Goal: Task Accomplishment & Management: Manage account settings

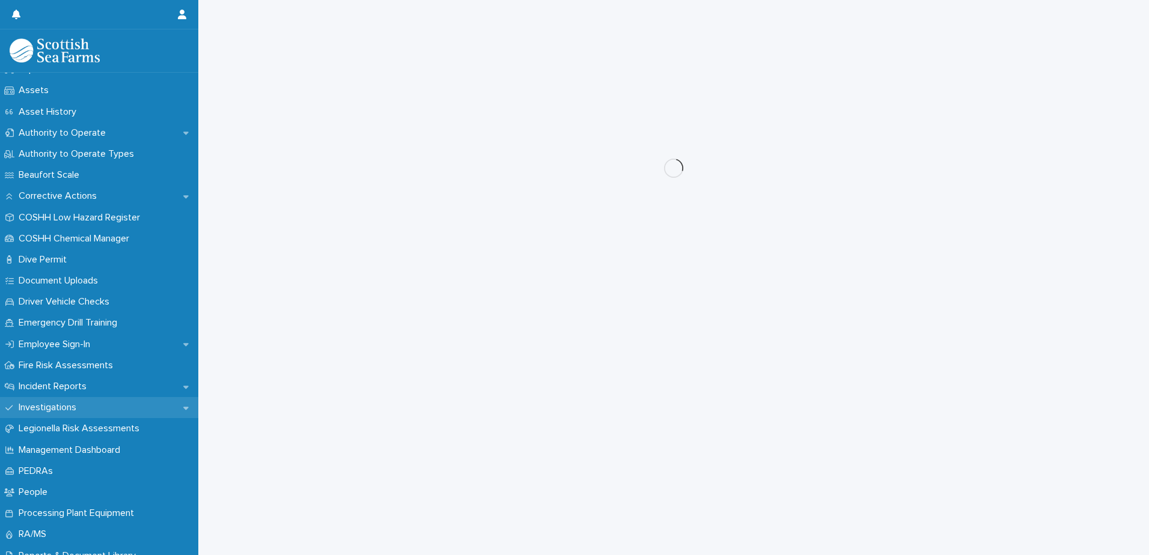
scroll to position [240, 0]
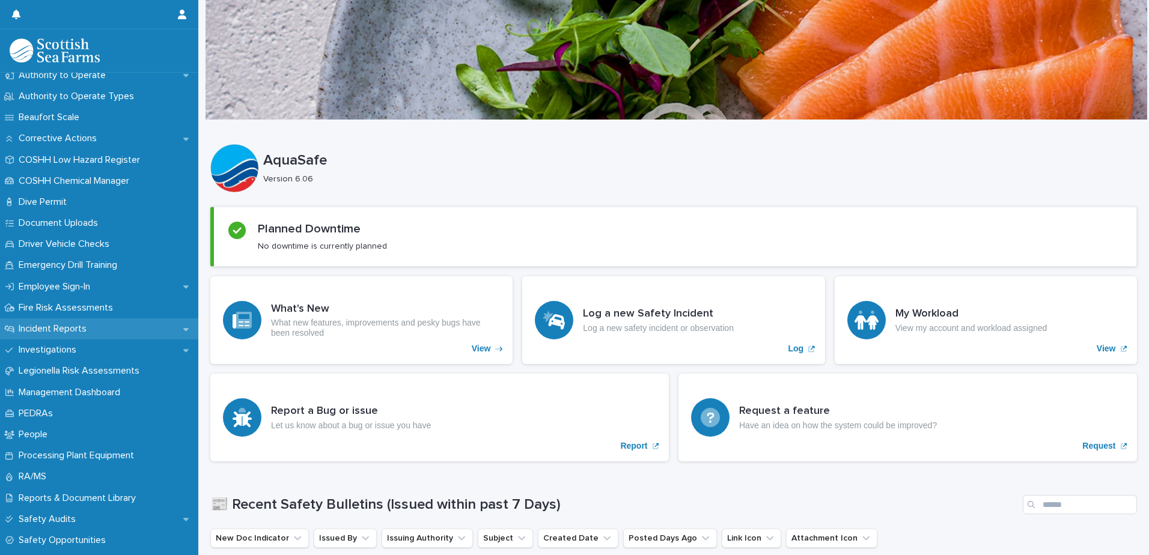
click at [176, 333] on div "Incident Reports" at bounding box center [99, 328] width 198 height 21
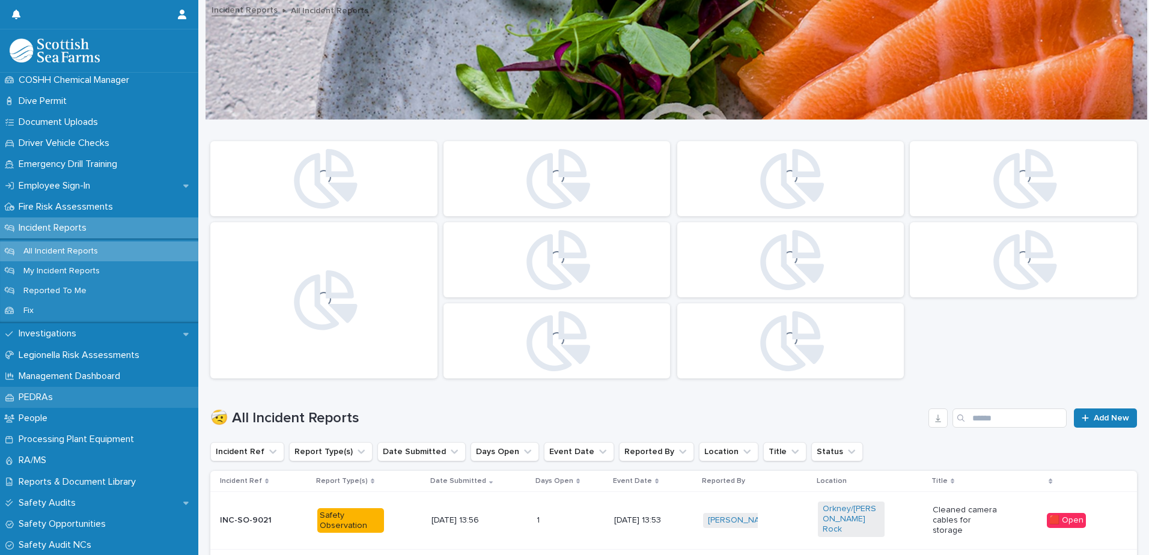
scroll to position [360, 0]
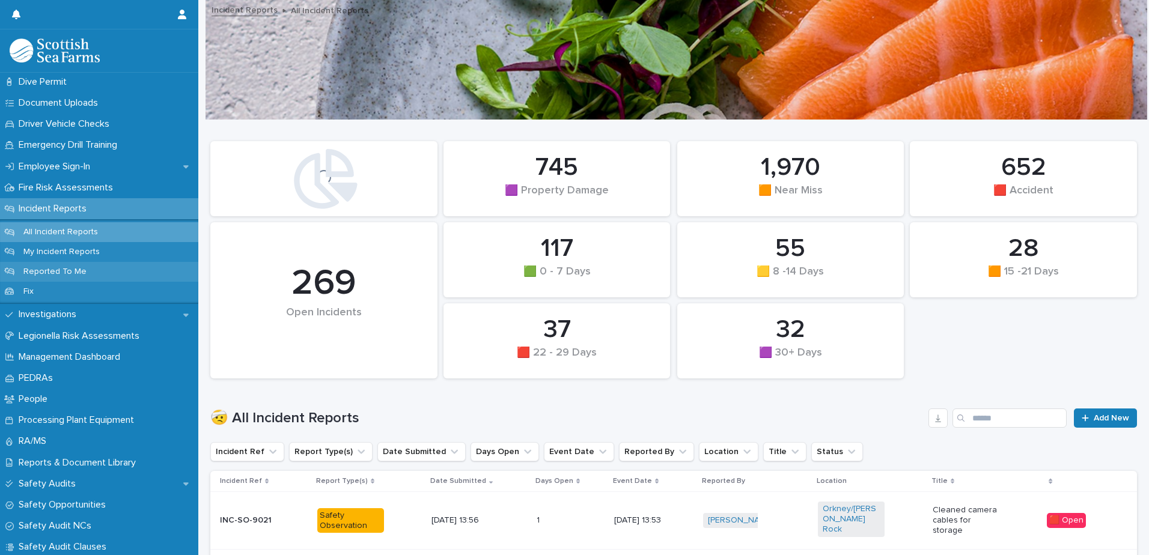
click at [76, 269] on p "Reported To Me" at bounding box center [55, 272] width 82 height 10
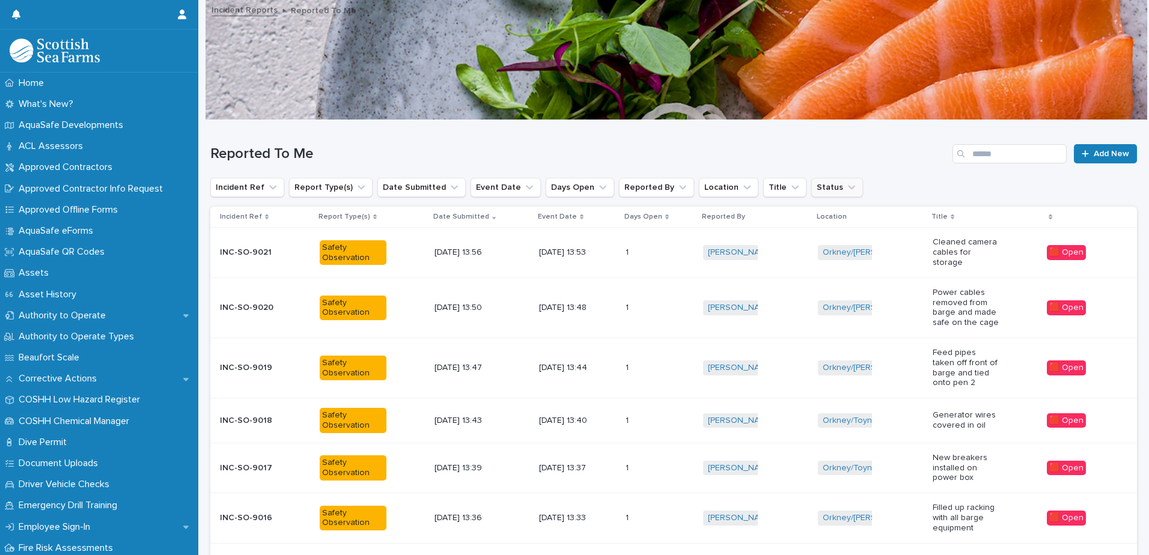
click at [845, 192] on icon "Status" at bounding box center [851, 187] width 12 height 12
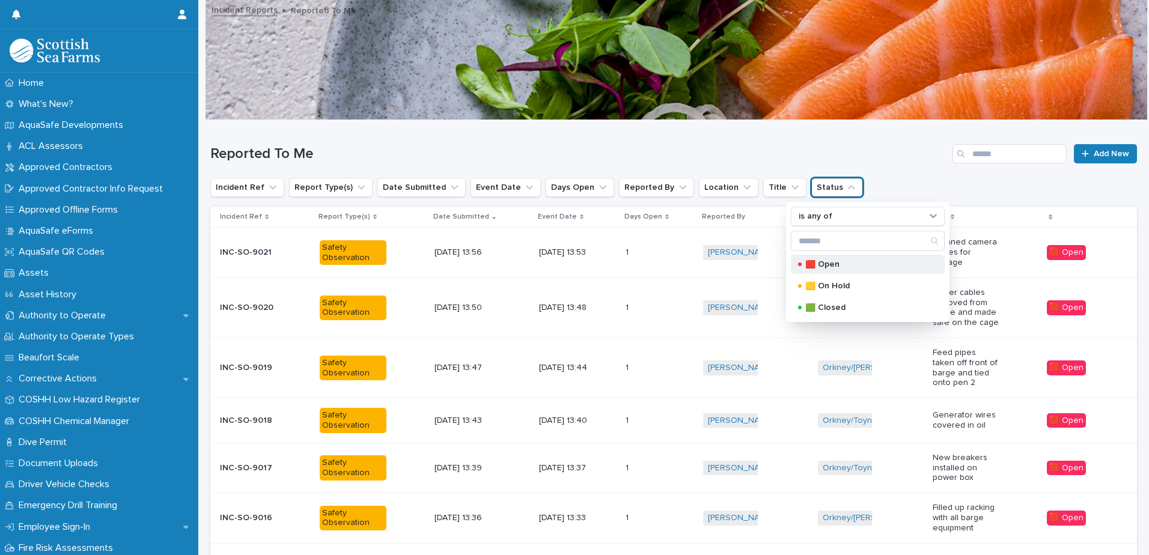
click at [830, 266] on p "🟥 Open" at bounding box center [865, 264] width 120 height 8
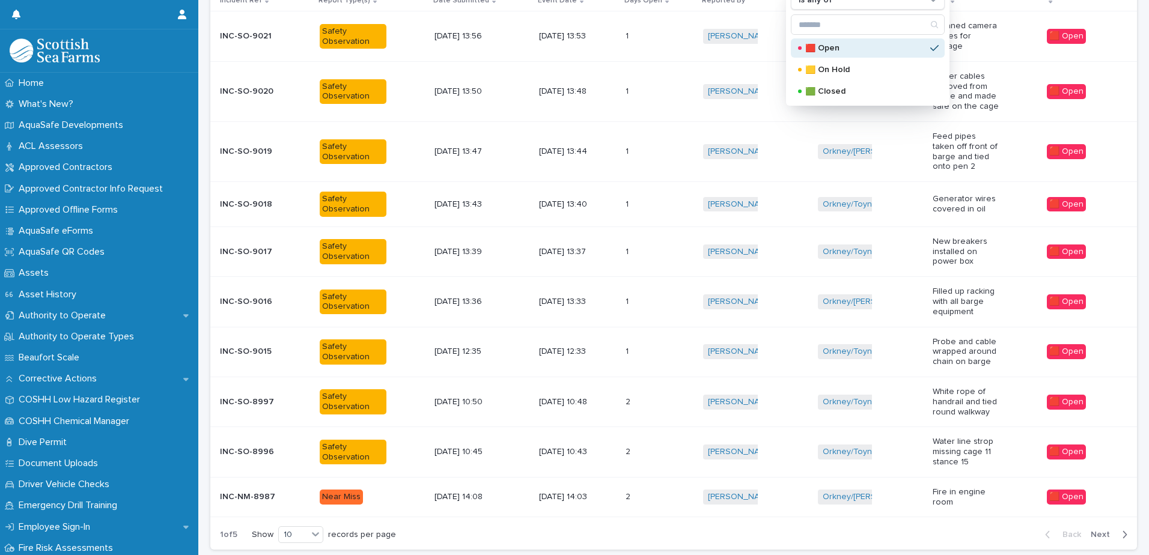
scroll to position [285, 0]
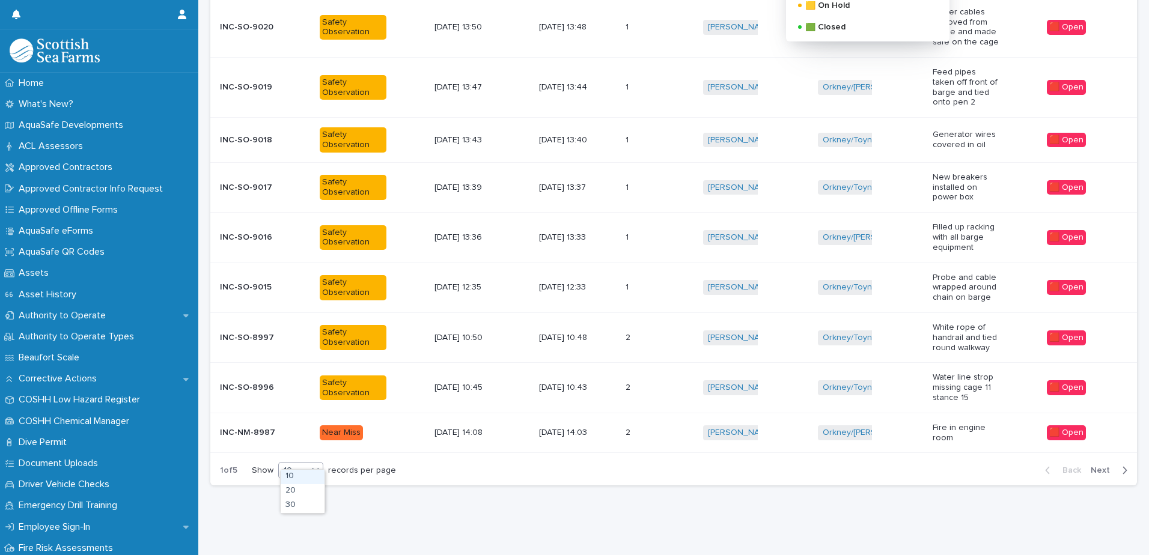
click at [318, 464] on icon at bounding box center [315, 470] width 12 height 12
click at [300, 505] on div "30" at bounding box center [303, 506] width 44 height 14
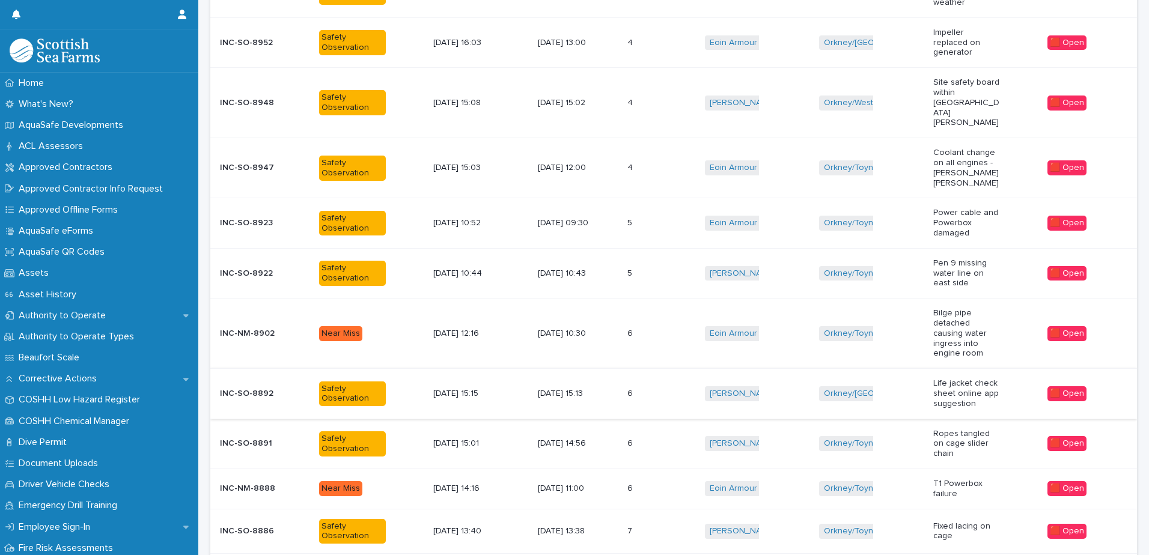
scroll to position [1310, 0]
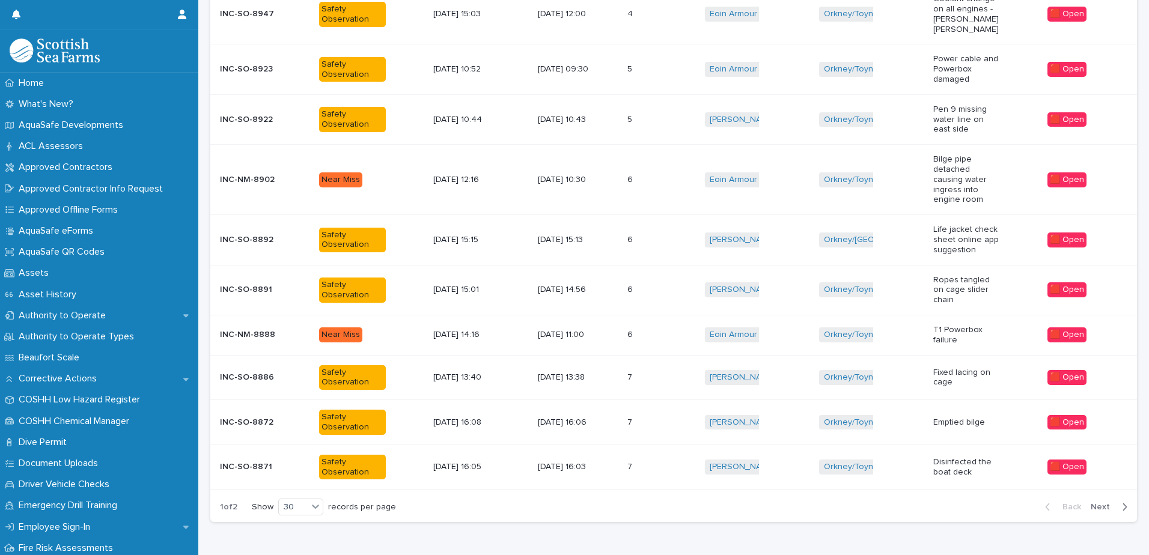
click at [667, 457] on div "7 7" at bounding box center [661, 467] width 68 height 20
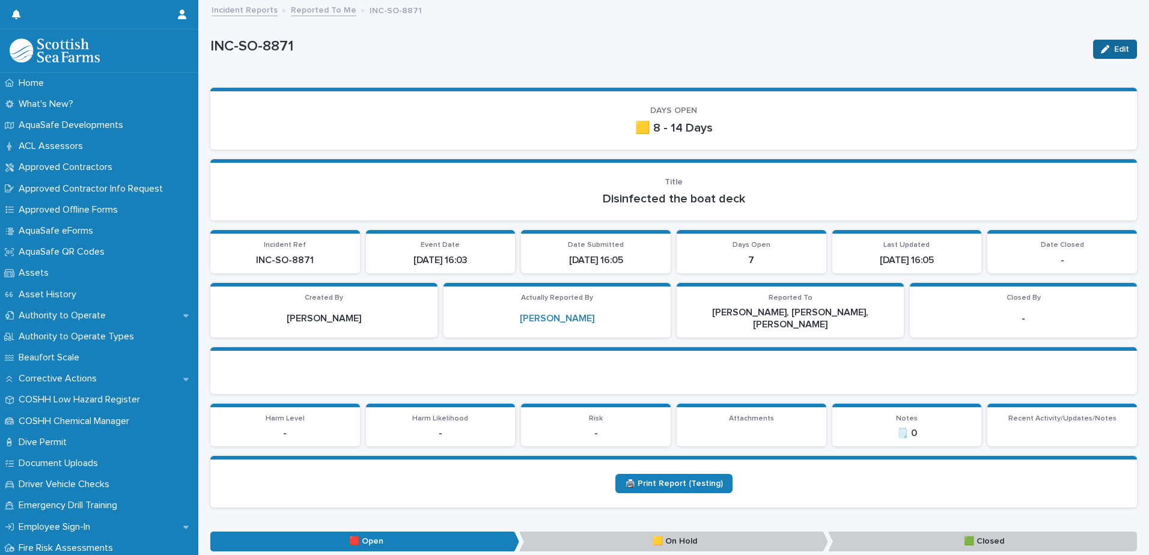
click at [1114, 49] on span "Edit" at bounding box center [1121, 49] width 15 height 8
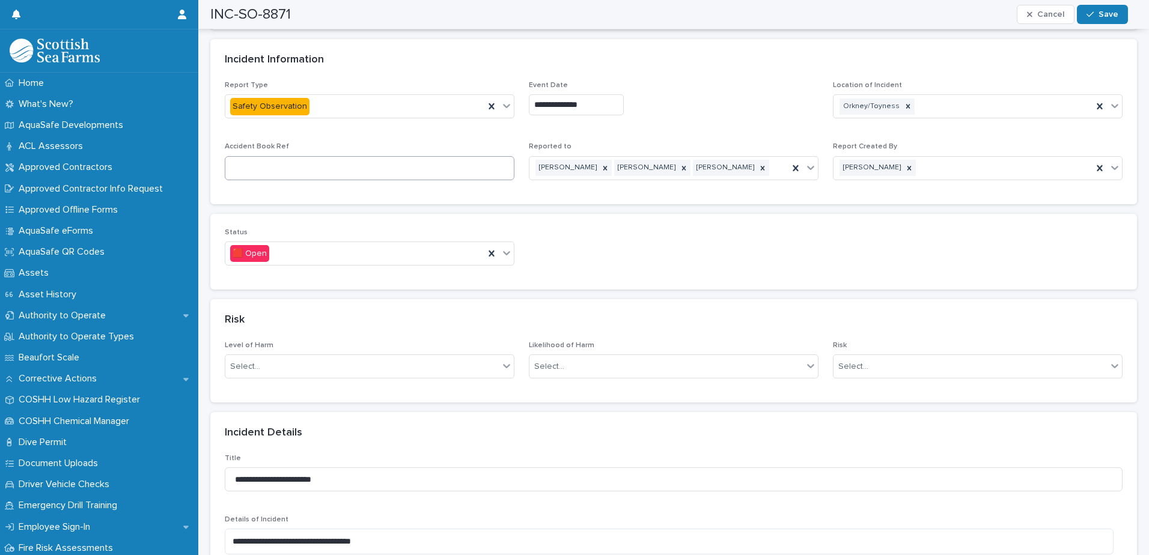
scroll to position [601, 0]
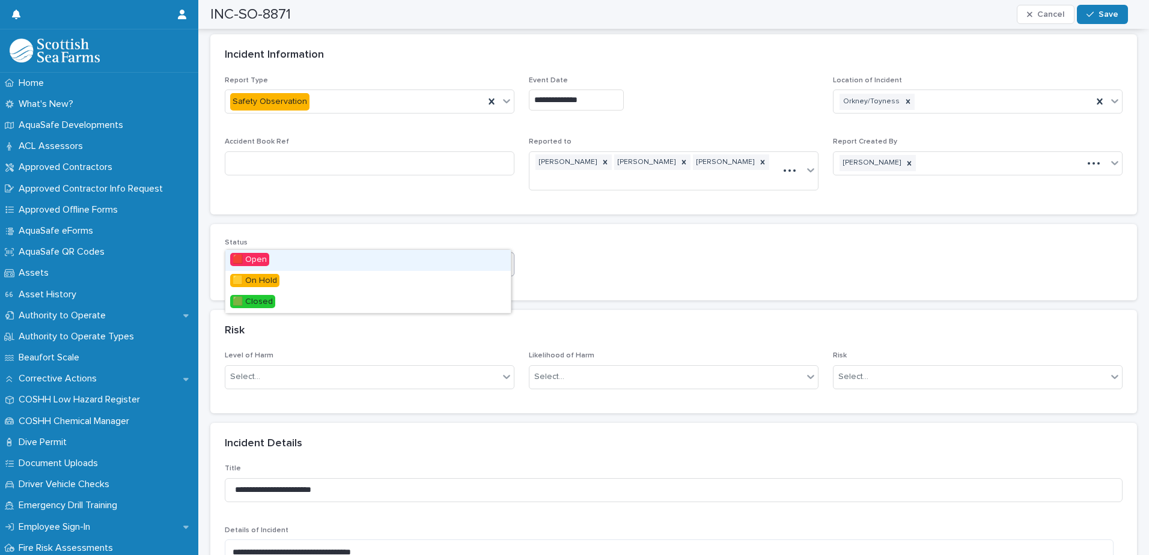
click at [503, 262] on icon at bounding box center [506, 264] width 7 height 4
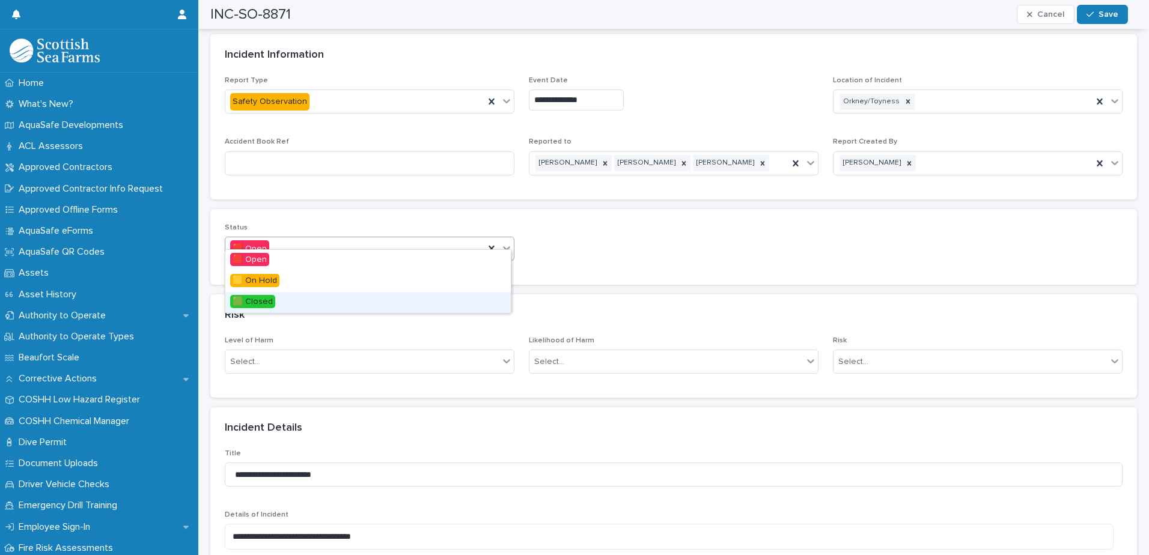
click at [326, 303] on div "🟩 Closed" at bounding box center [367, 302] width 285 height 21
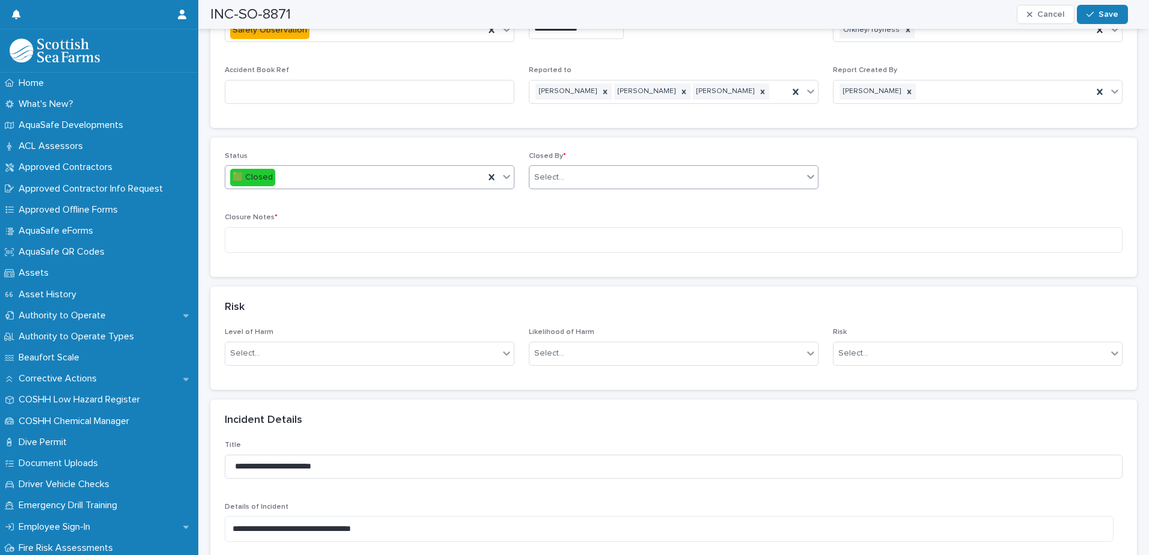
click at [624, 177] on div "Select..." at bounding box center [674, 177] width 290 height 24
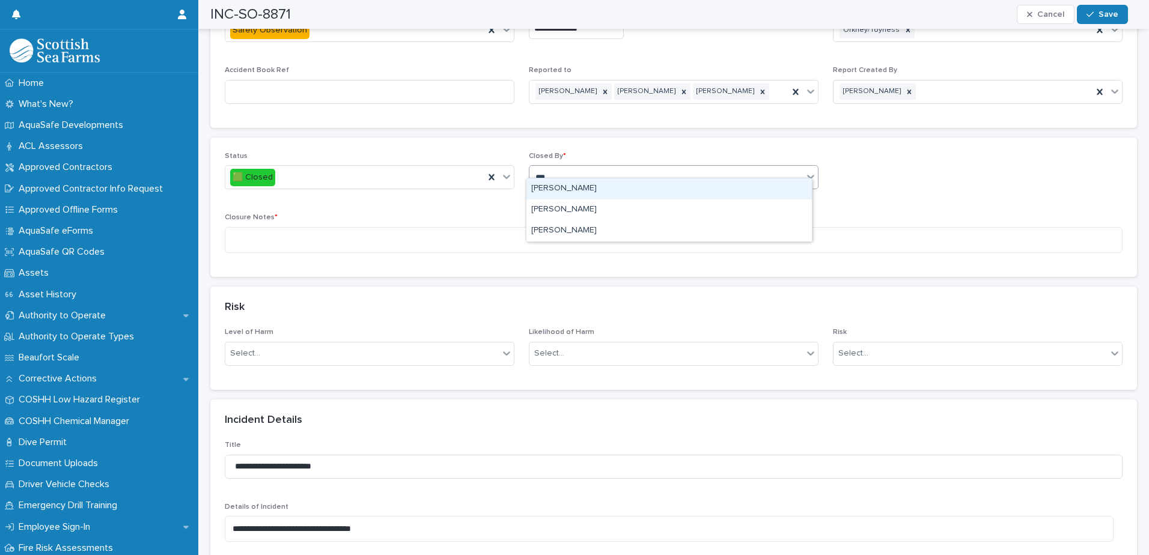
type input "****"
click at [579, 200] on div "[PERSON_NAME]" at bounding box center [669, 189] width 287 height 22
click at [579, 193] on div "[PERSON_NAME]" at bounding box center [668, 188] width 285 height 21
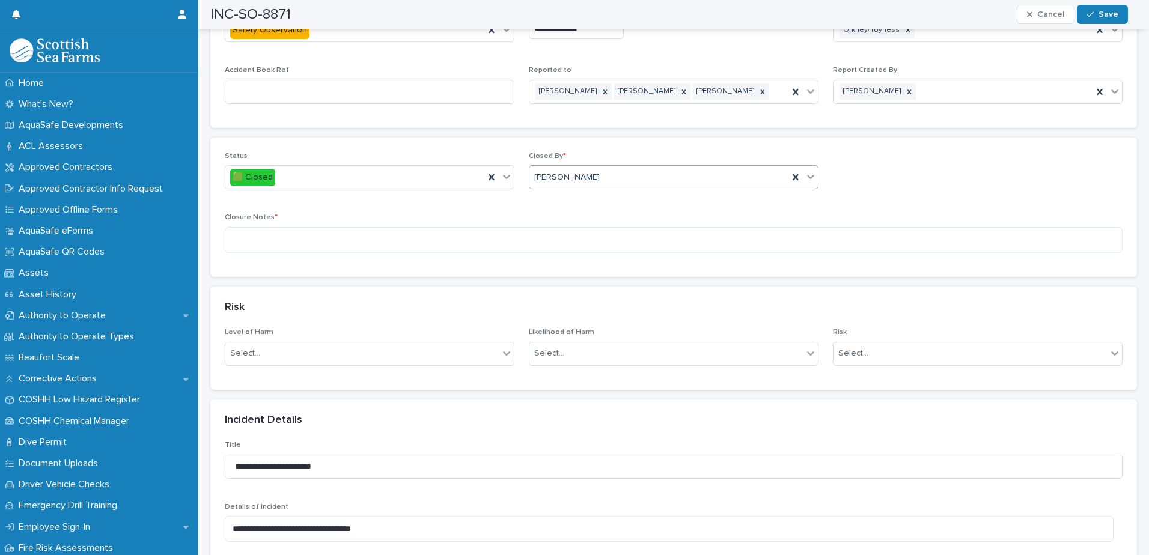
click at [498, 213] on p "Closure Notes *" at bounding box center [674, 217] width 898 height 8
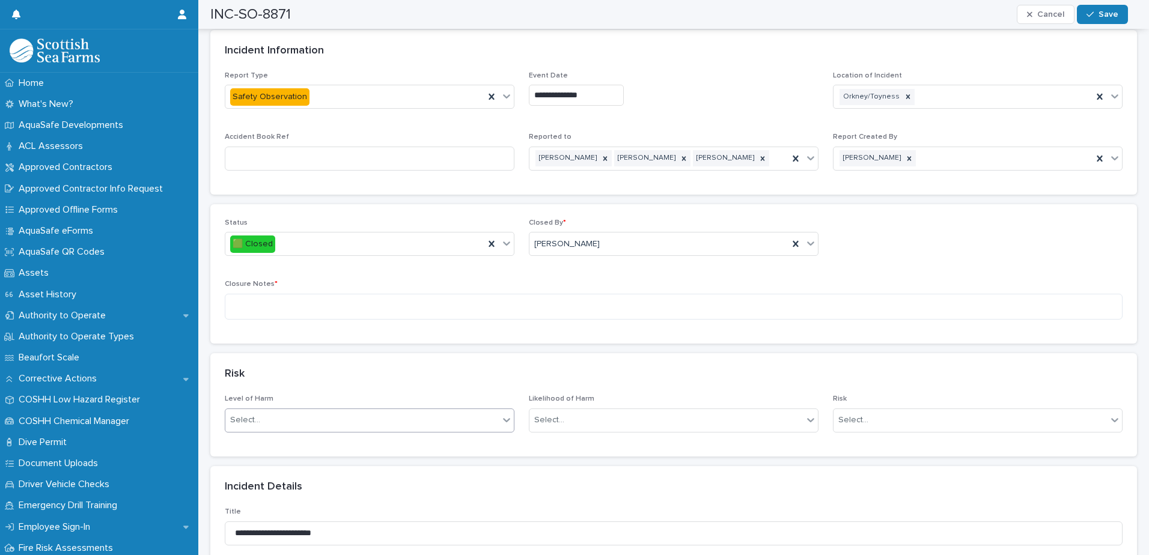
scroll to position [661, 0]
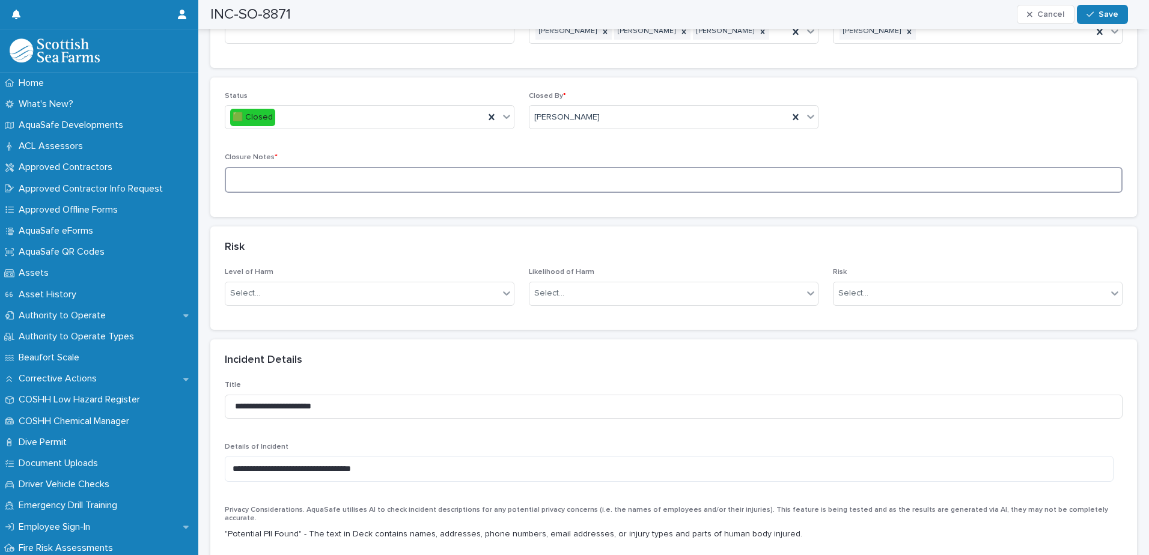
click at [385, 167] on textarea at bounding box center [674, 180] width 898 height 26
paste textarea "**********"
drag, startPoint x: 386, startPoint y: 165, endPoint x: 220, endPoint y: 170, distance: 166.5
click at [220, 170] on div "**********" at bounding box center [673, 146] width 926 height 139
drag, startPoint x: 320, startPoint y: 175, endPoint x: 326, endPoint y: 174, distance: 6.6
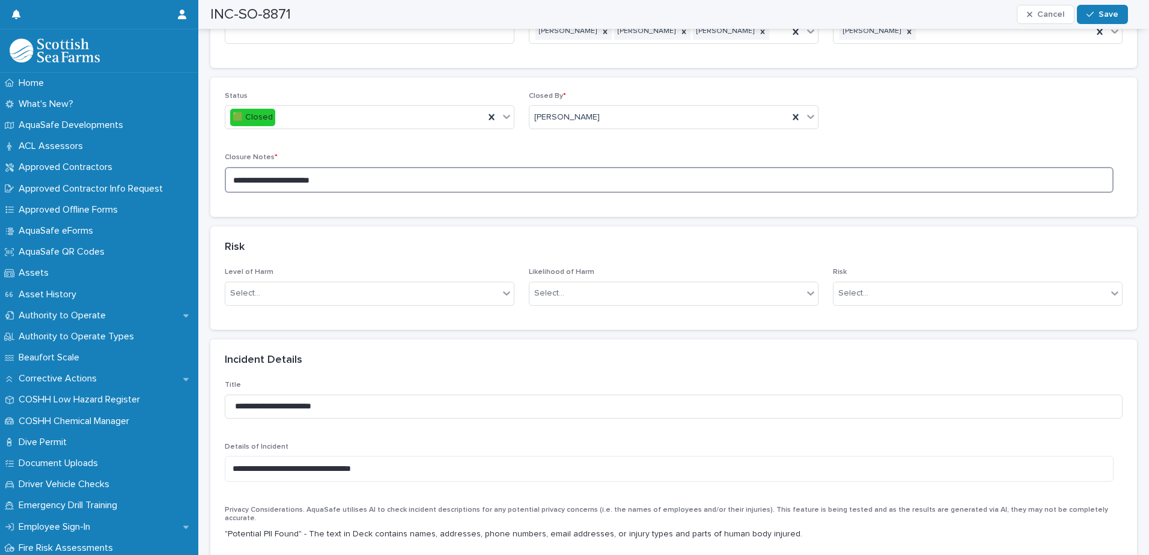
click at [320, 174] on textarea "**********" at bounding box center [669, 180] width 889 height 26
click at [351, 168] on textarea "**********" at bounding box center [669, 180] width 889 height 26
drag, startPoint x: 352, startPoint y: 168, endPoint x: 213, endPoint y: 169, distance: 138.8
click at [213, 169] on div "**********" at bounding box center [673, 146] width 926 height 139
click at [421, 167] on textarea "**********" at bounding box center [669, 180] width 889 height 26
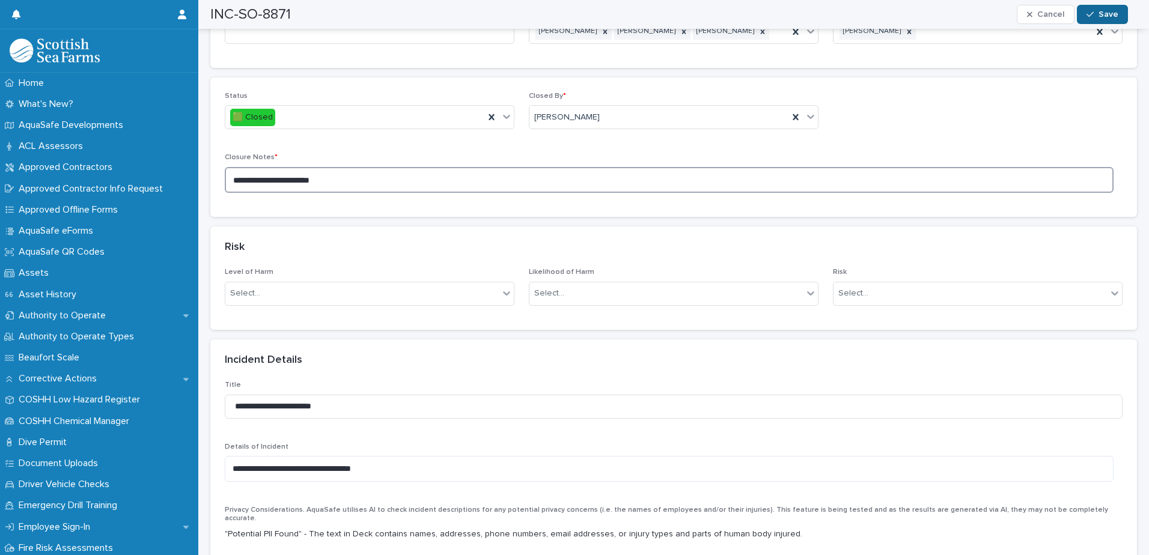
type textarea "**********"
click at [1125, 16] on button "Save" at bounding box center [1102, 14] width 51 height 19
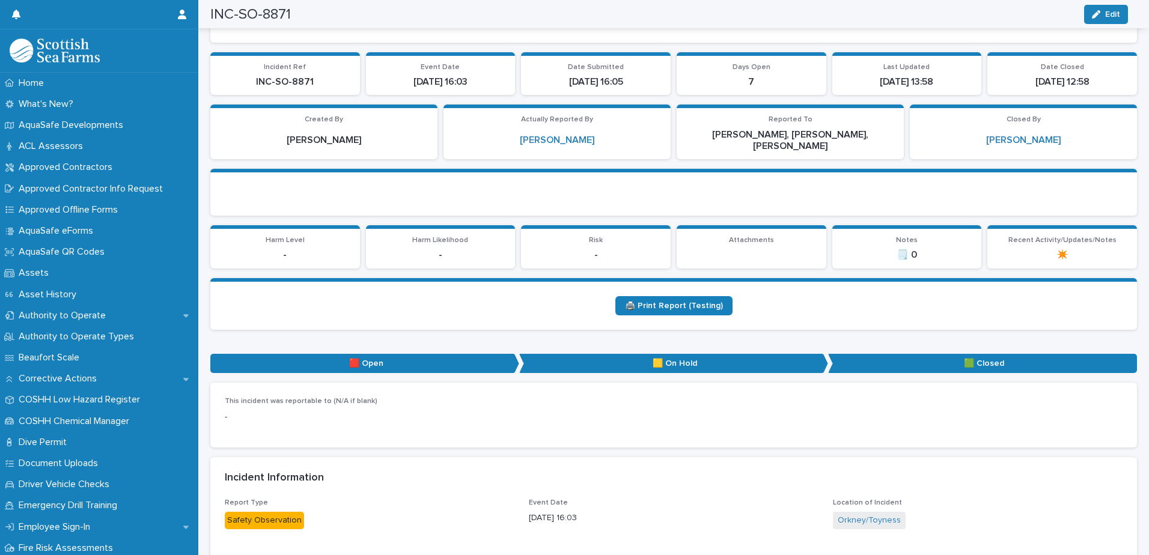
scroll to position [0, 0]
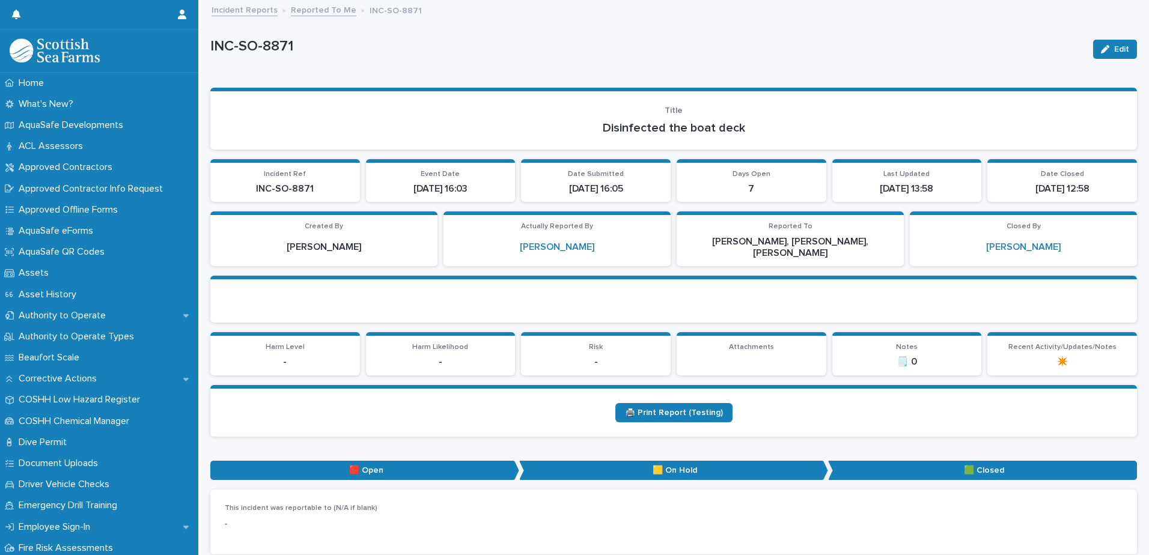
click at [331, 5] on link "Reported To Me" at bounding box center [323, 9] width 65 height 14
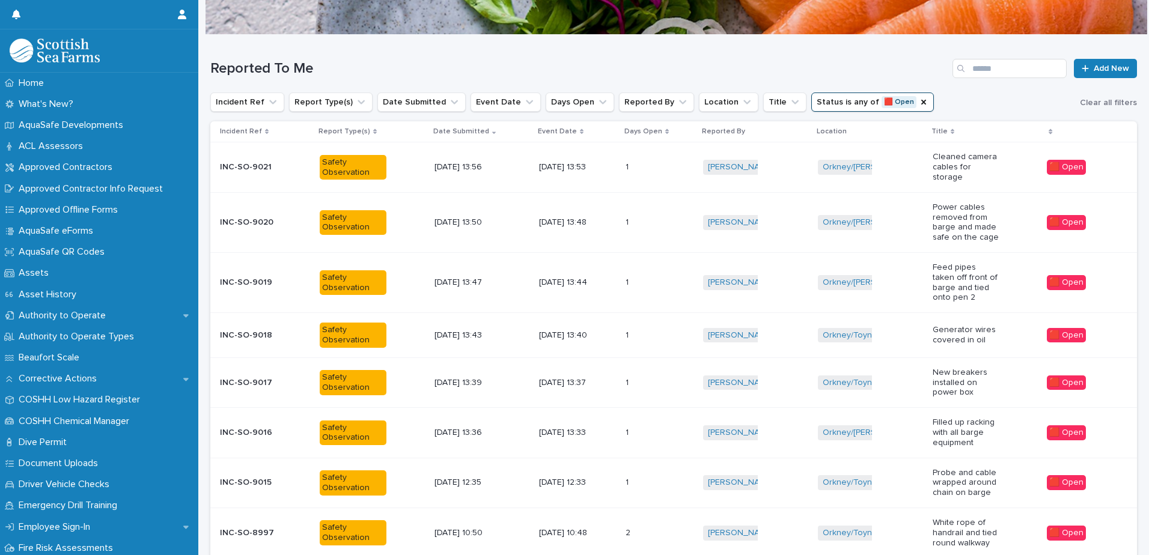
scroll to position [285, 0]
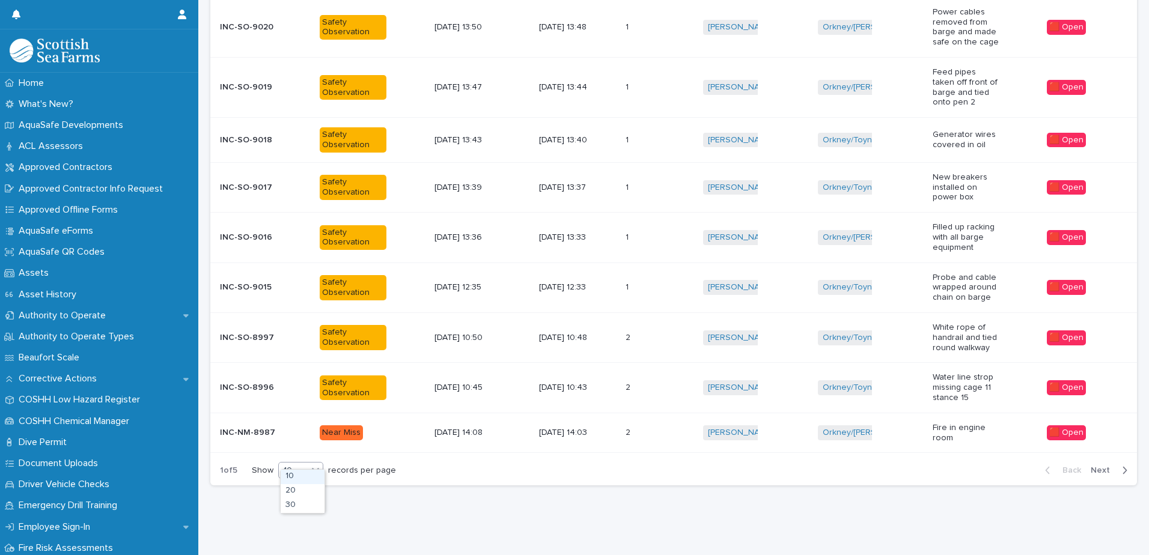
click at [318, 468] on icon at bounding box center [315, 470] width 7 height 4
click at [306, 505] on div "30" at bounding box center [303, 506] width 44 height 14
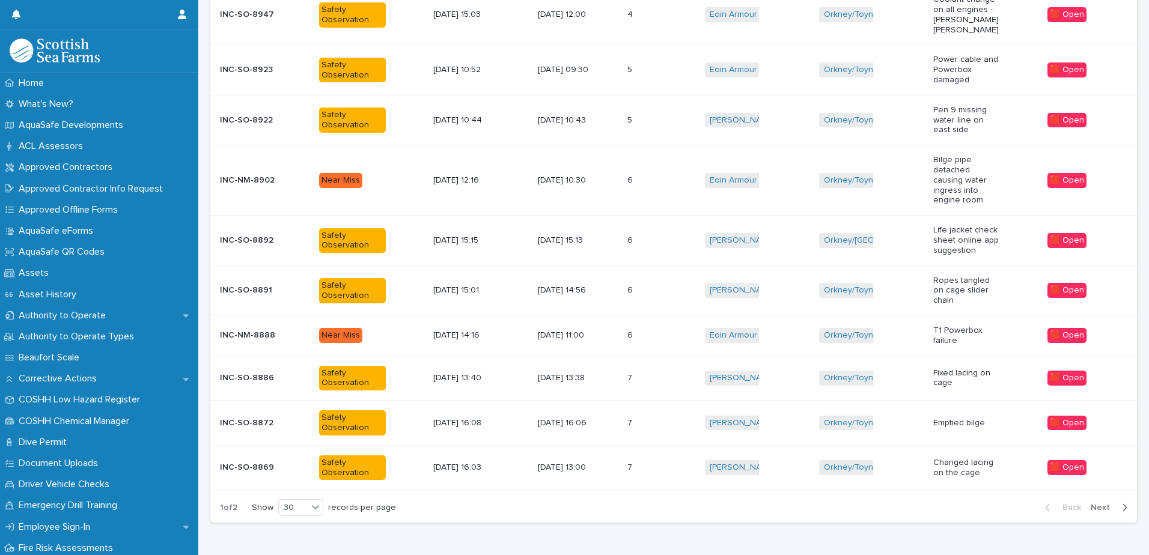
scroll to position [1310, 0]
click at [648, 457] on div "7 7" at bounding box center [661, 467] width 68 height 20
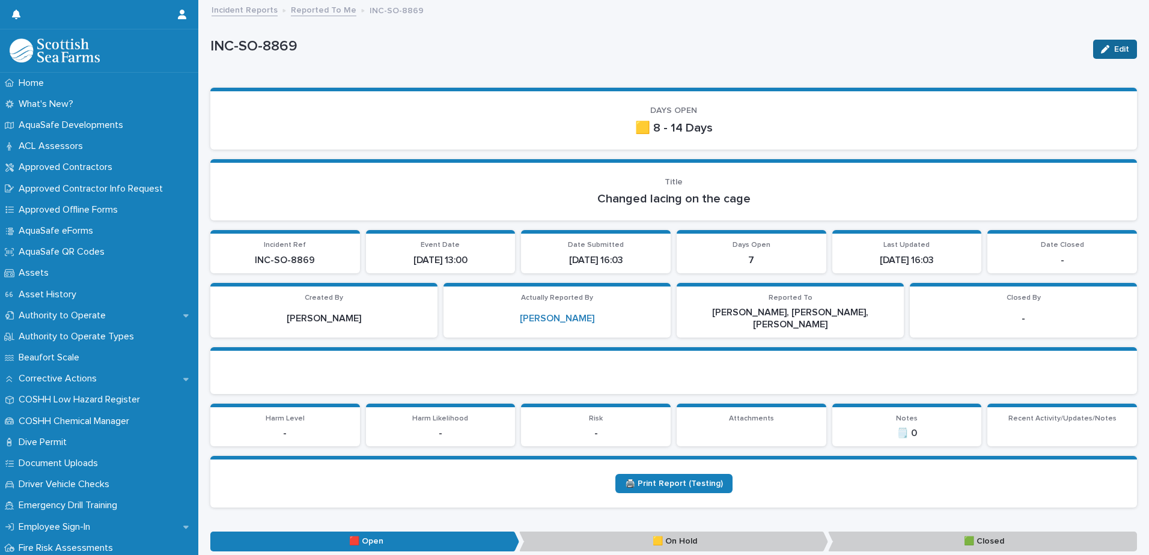
click at [1104, 52] on div "button" at bounding box center [1107, 49] width 13 height 8
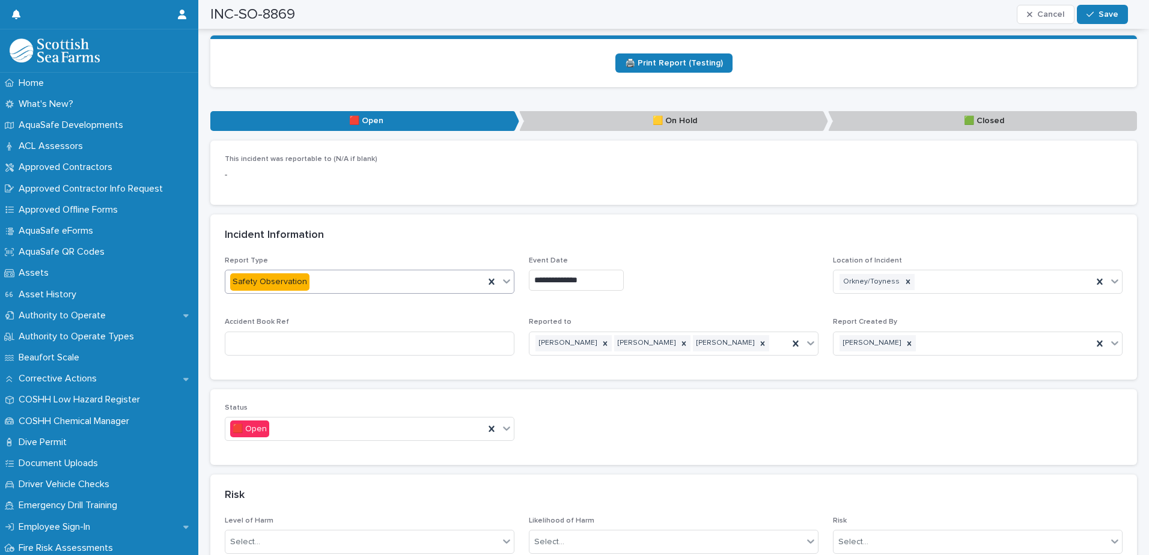
scroll to position [481, 0]
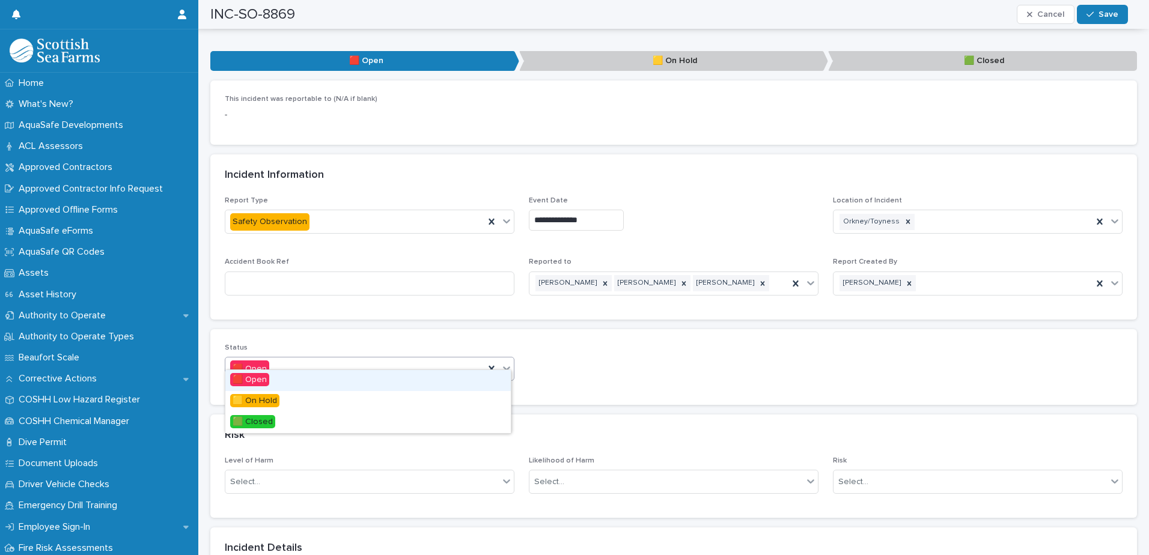
click at [508, 357] on div at bounding box center [506, 368] width 14 height 22
click at [300, 424] on div "🟩 Closed" at bounding box center [367, 422] width 285 height 21
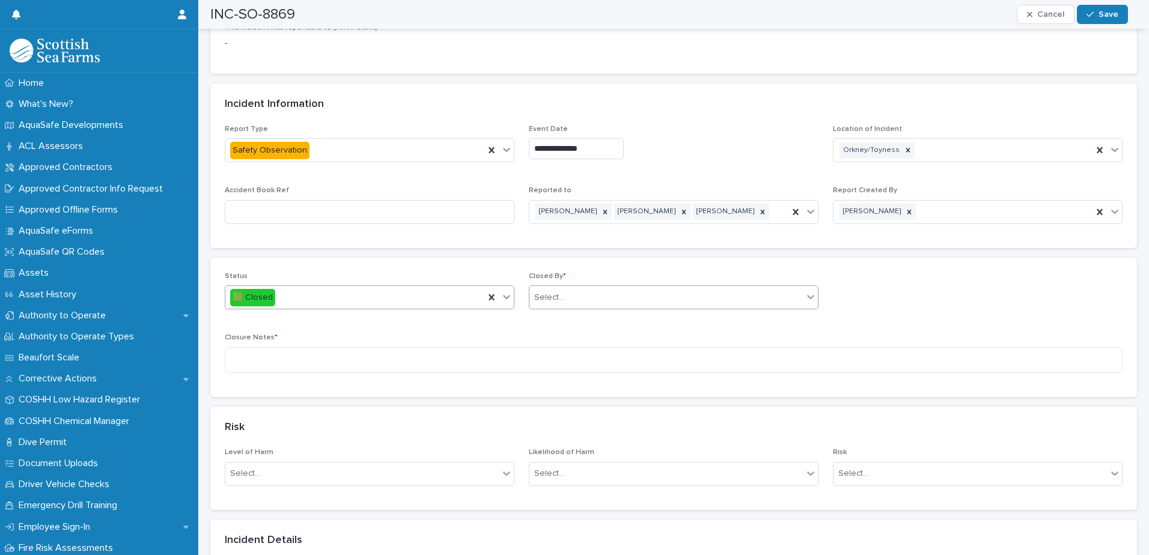
click at [592, 285] on div "Select..." at bounding box center [674, 297] width 290 height 24
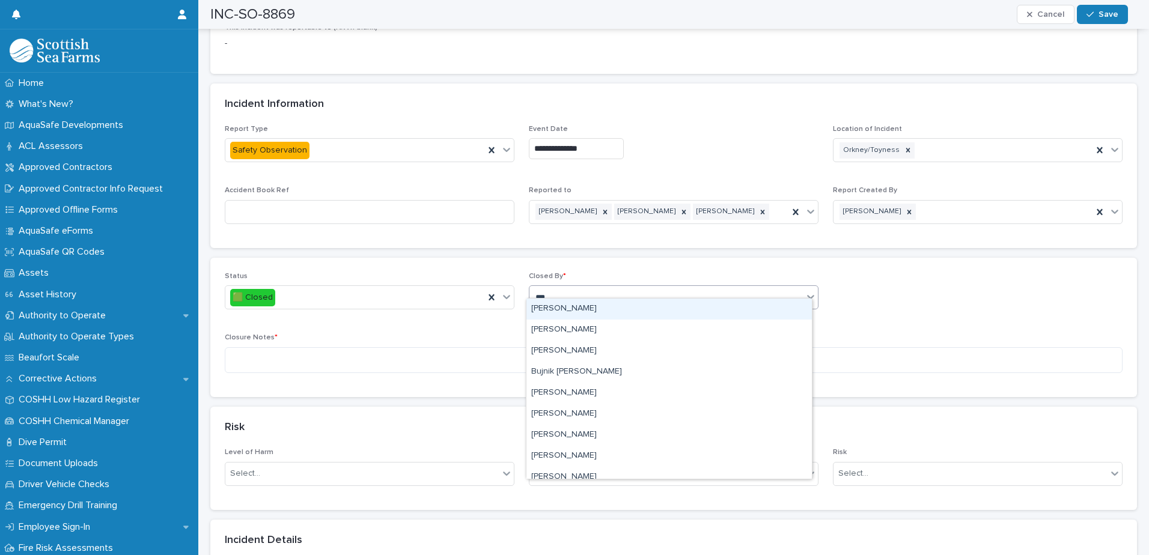
type input "****"
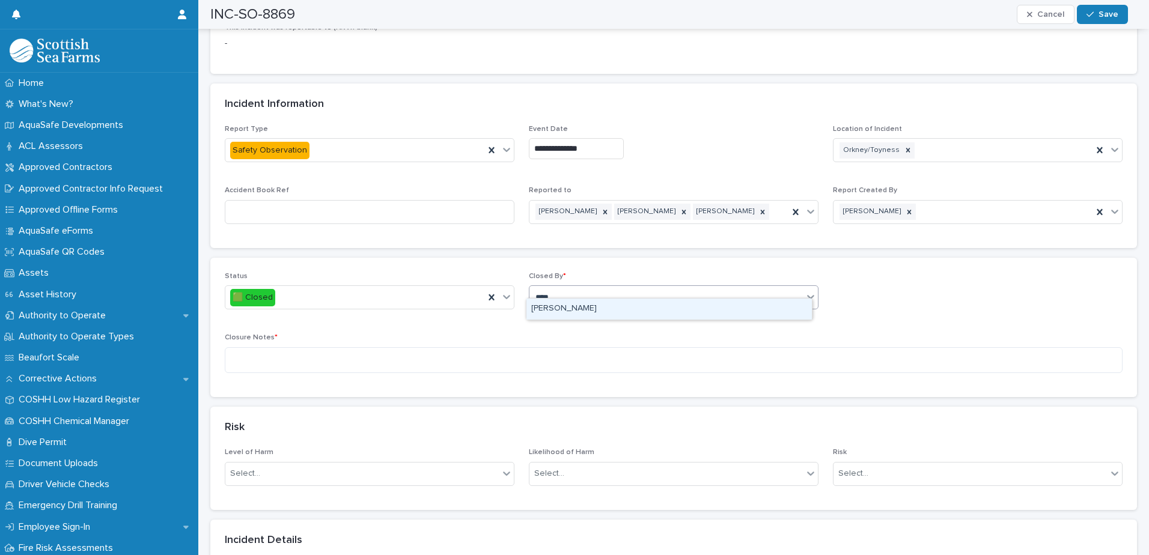
click at [581, 306] on div "[PERSON_NAME]" at bounding box center [668, 309] width 285 height 21
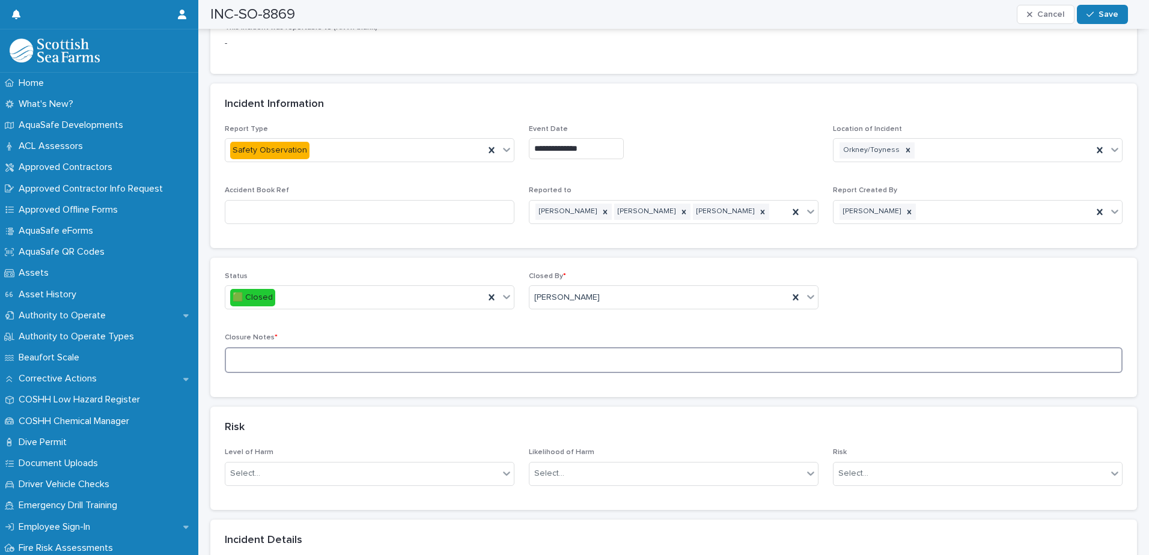
click at [561, 347] on textarea at bounding box center [674, 360] width 898 height 26
paste textarea "**********"
type textarea "**********"
click at [1098, 10] on button "Save" at bounding box center [1102, 14] width 51 height 19
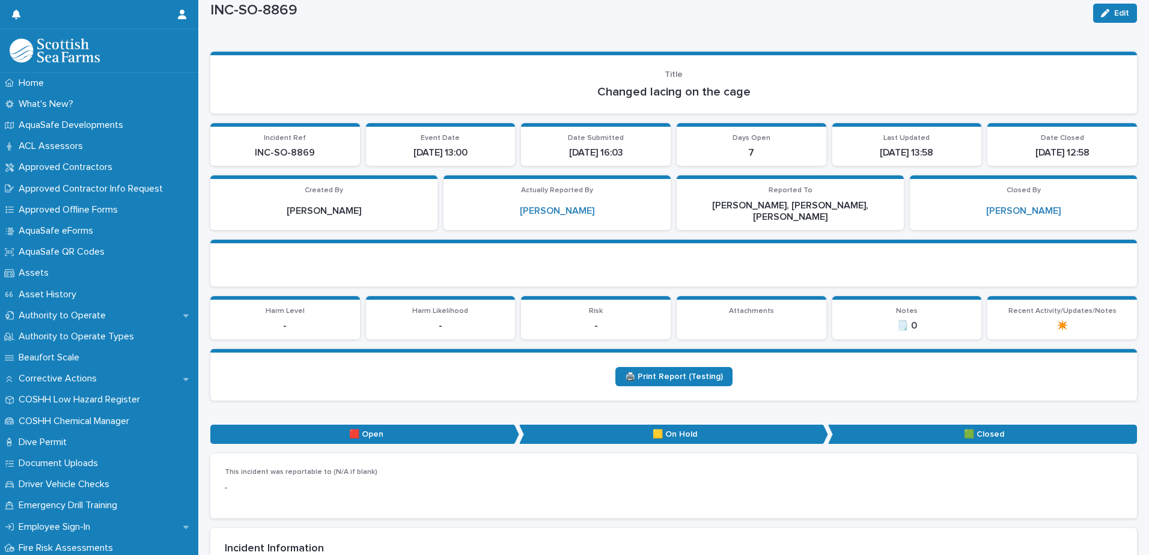
scroll to position [0, 0]
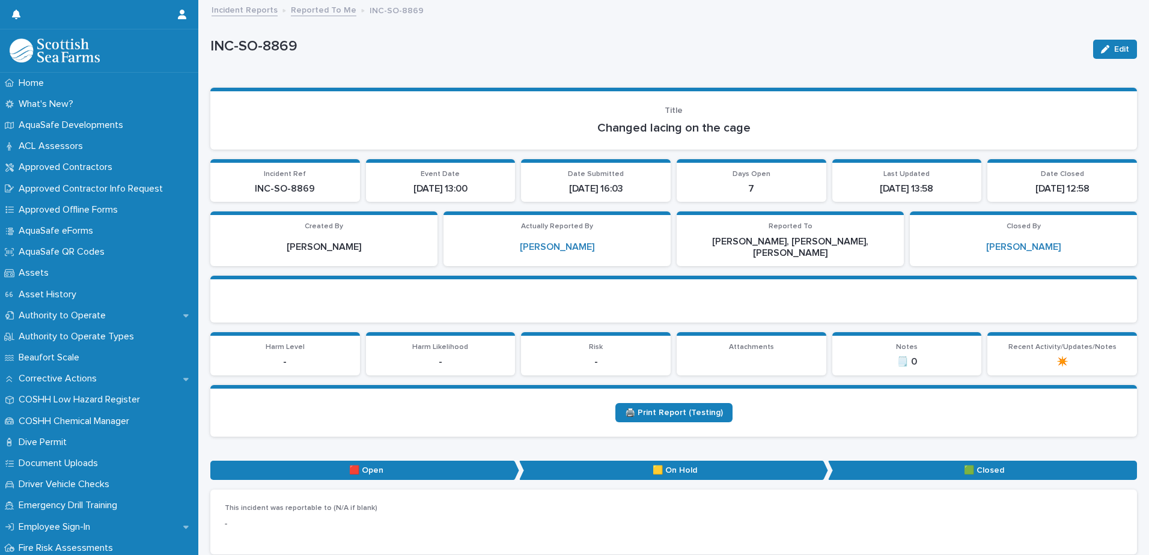
click at [317, 11] on link "Reported To Me" at bounding box center [323, 9] width 65 height 14
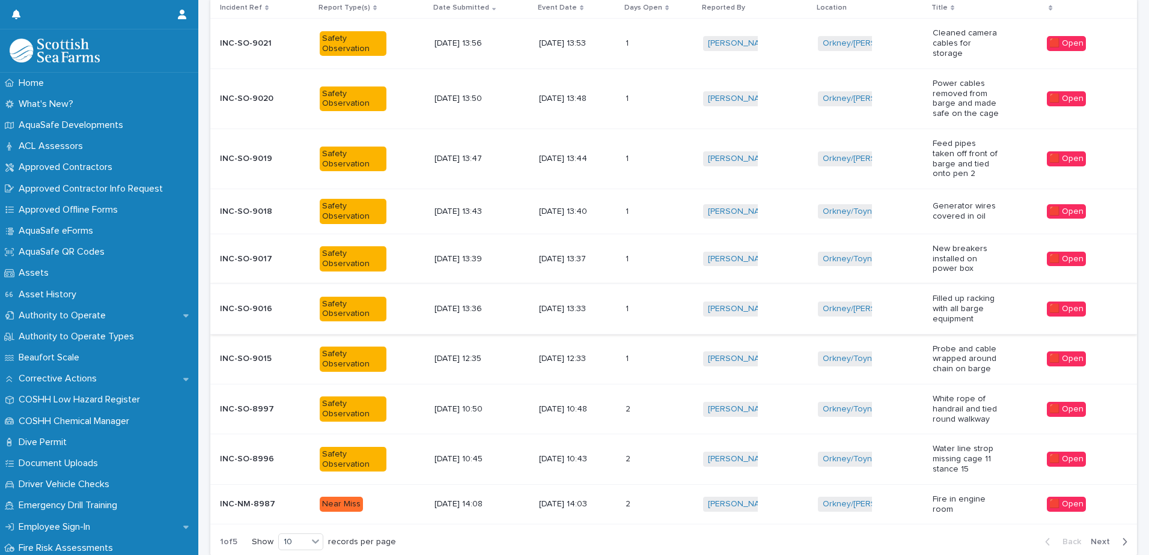
scroll to position [285, 0]
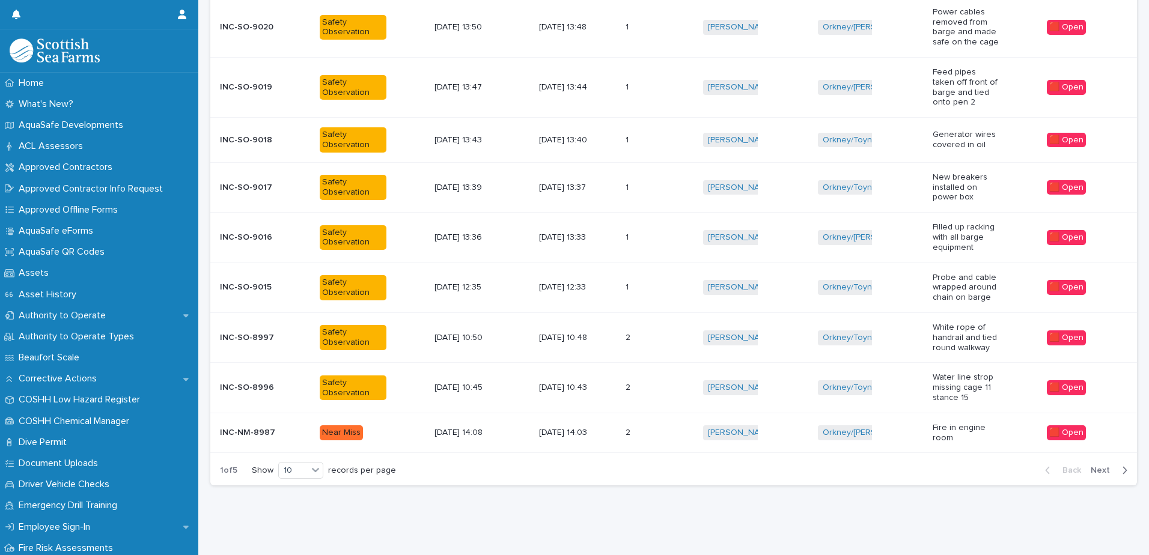
click at [625, 330] on td "2 2" at bounding box center [659, 337] width 77 height 50
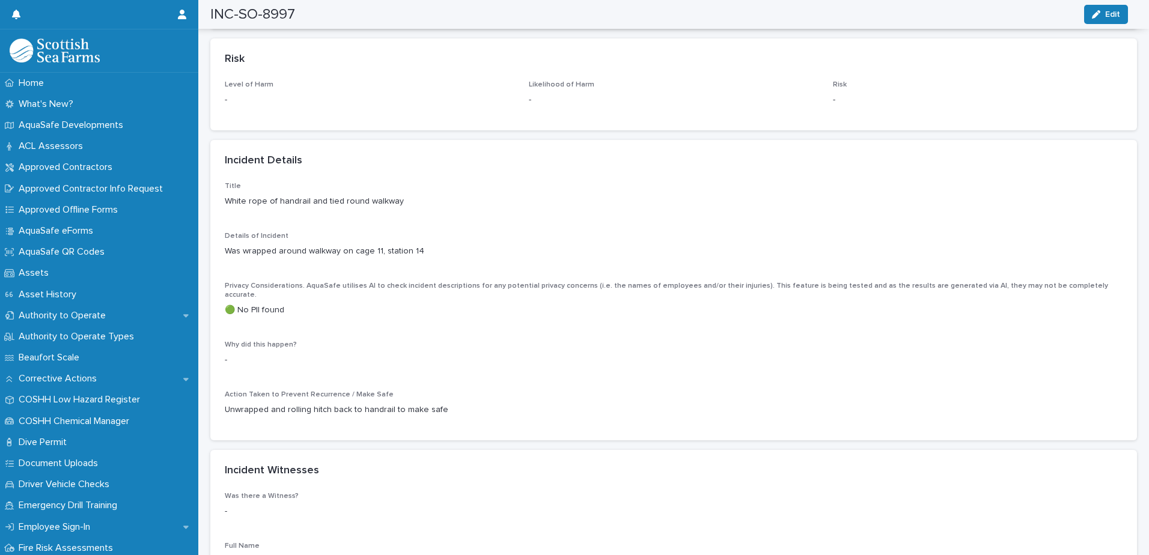
scroll to position [541, 0]
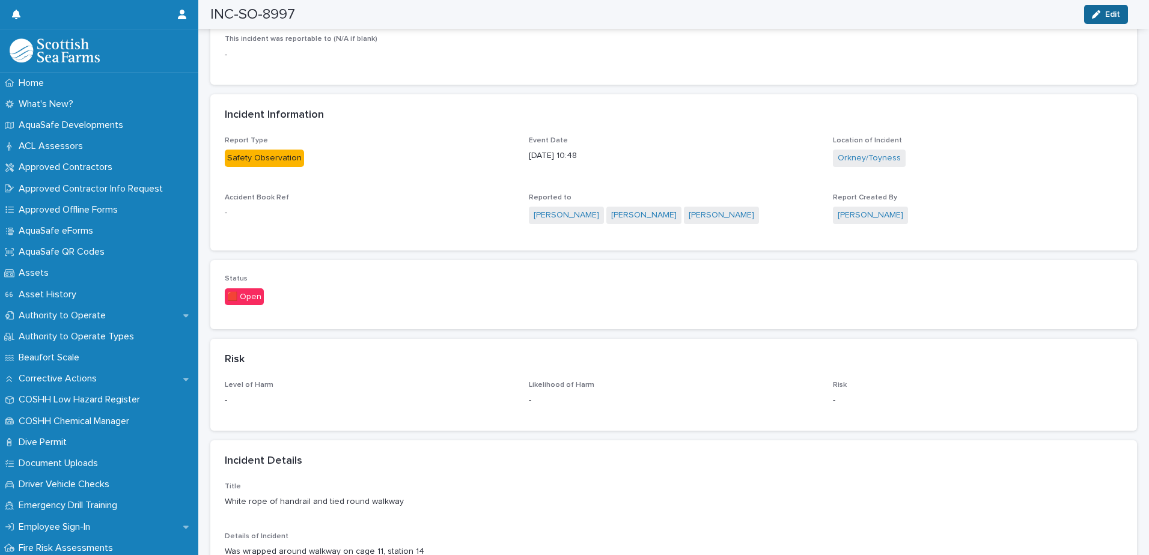
click at [1104, 18] on button "Edit" at bounding box center [1106, 14] width 44 height 19
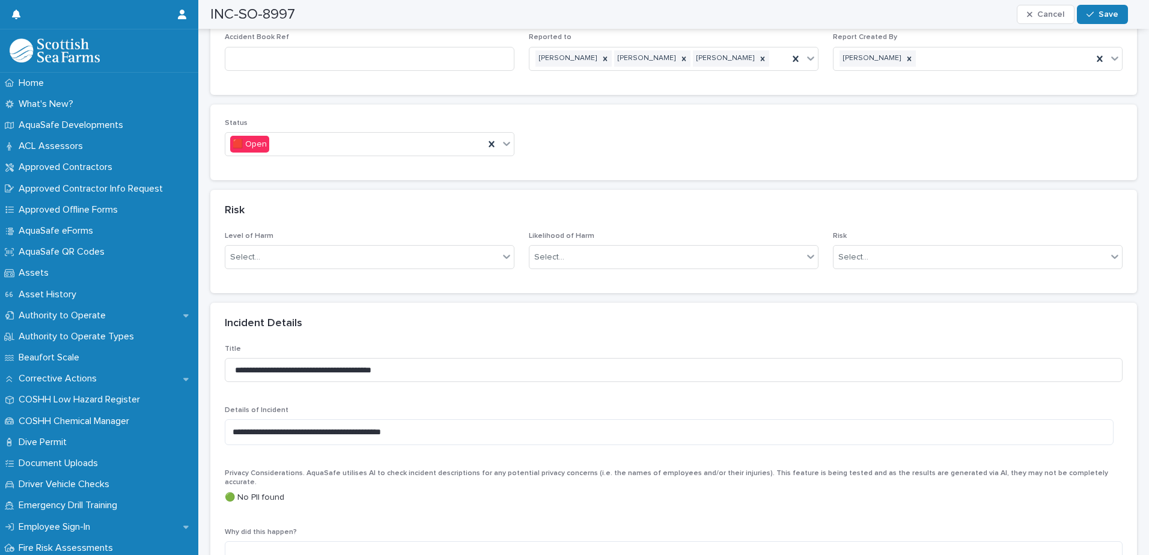
scroll to position [601, 0]
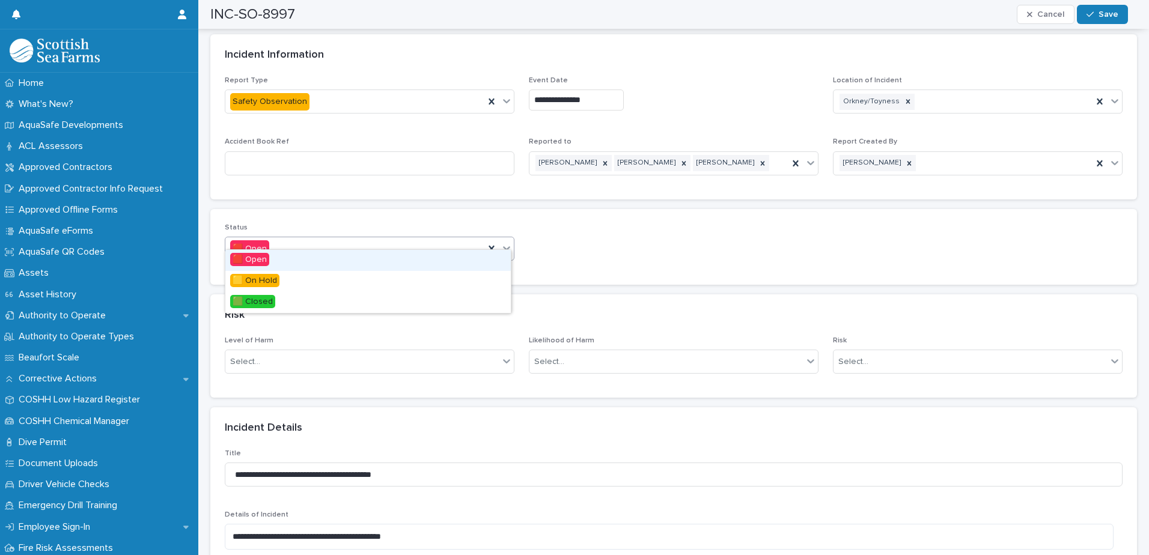
click at [505, 242] on icon at bounding box center [506, 248] width 12 height 12
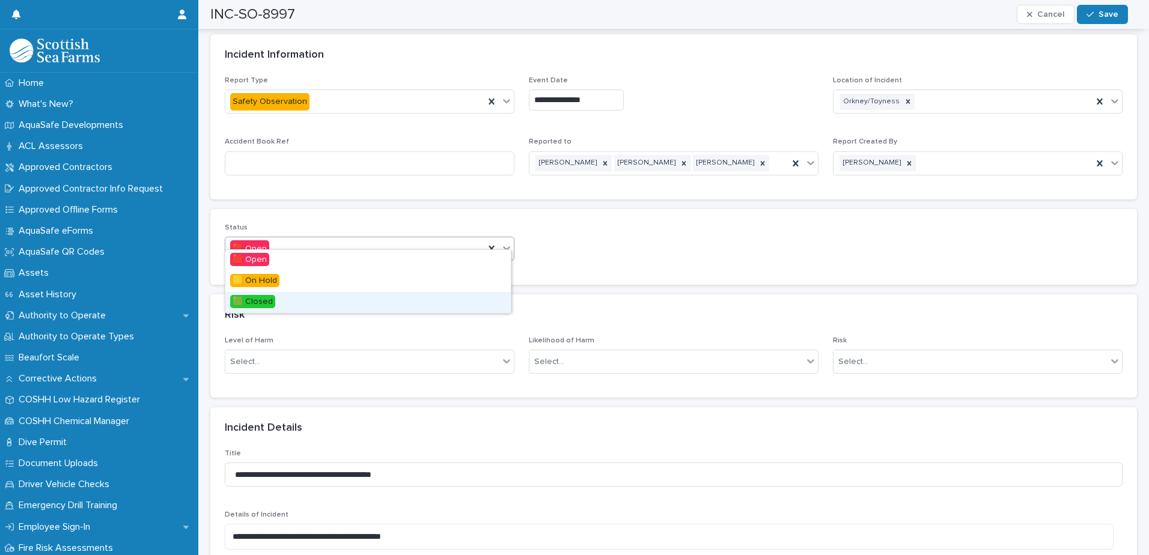
click at [300, 301] on div "🟩 Closed" at bounding box center [367, 302] width 285 height 21
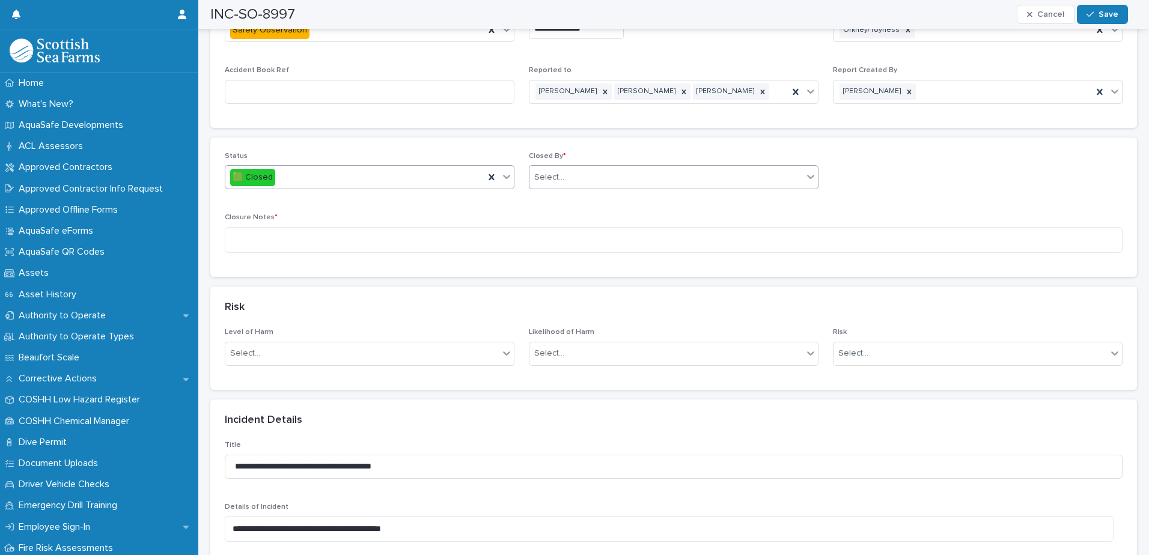
click at [577, 171] on div "Select..." at bounding box center [665, 178] width 273 height 20
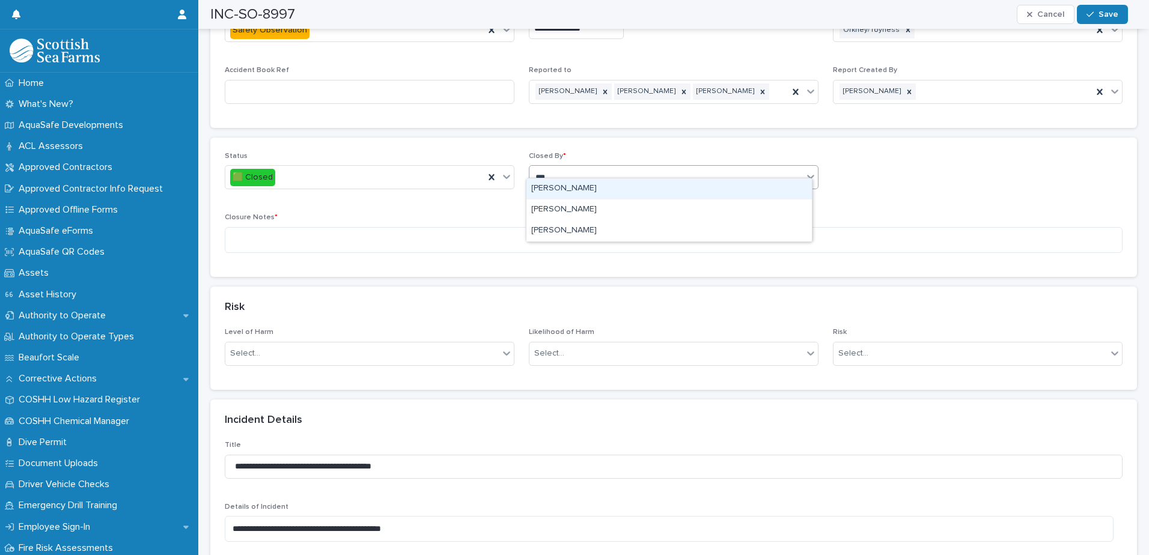
type input "****"
click at [579, 187] on div "[PERSON_NAME]" at bounding box center [668, 188] width 285 height 21
click at [570, 227] on textarea at bounding box center [674, 240] width 898 height 26
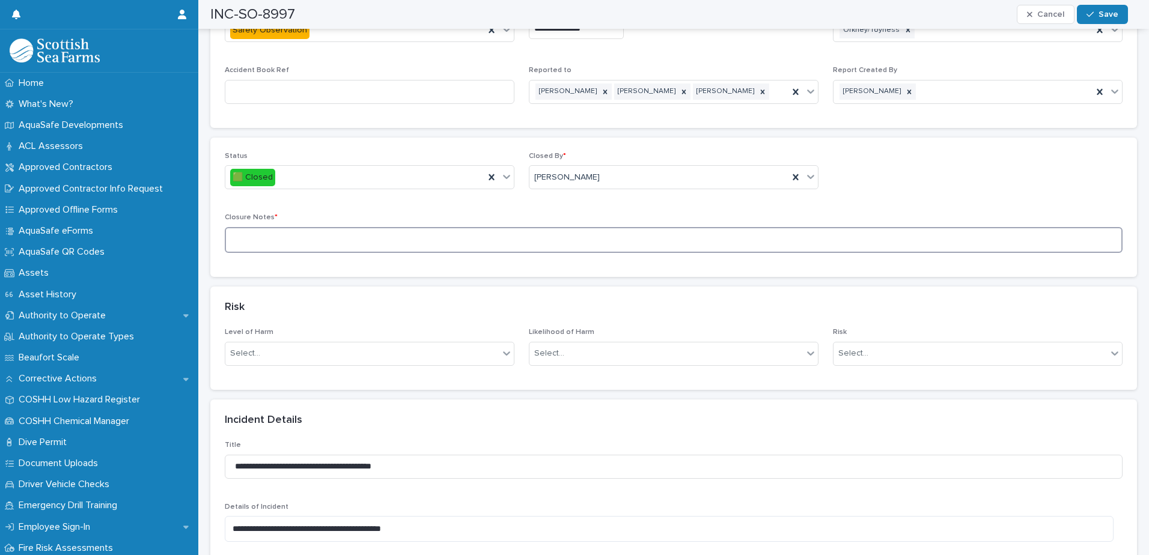
paste textarea "**********"
type textarea "**********"
click at [1099, 11] on span "Save" at bounding box center [1108, 14] width 20 height 8
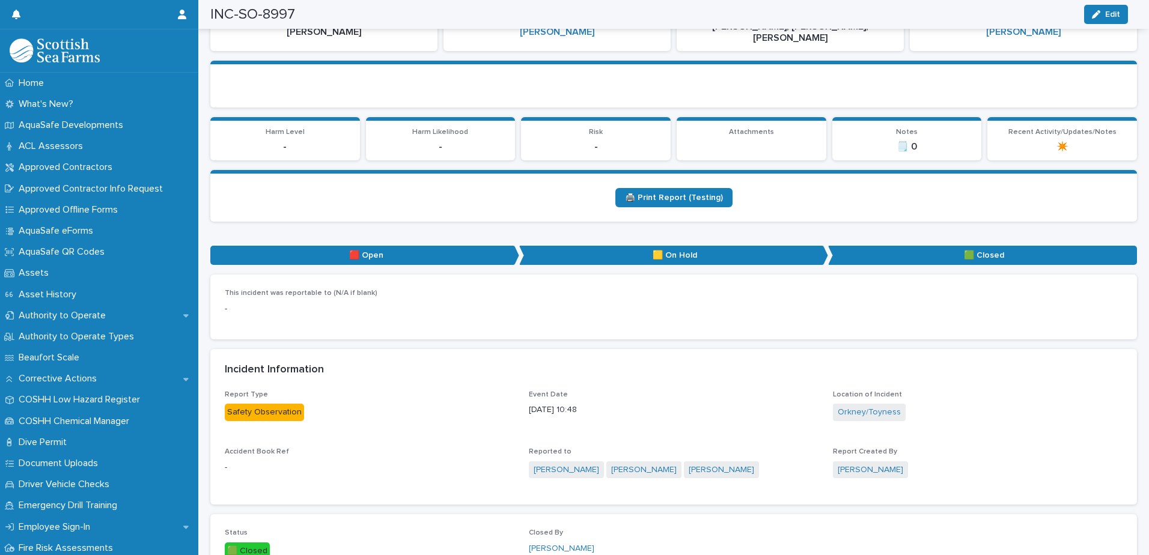
scroll to position [0, 0]
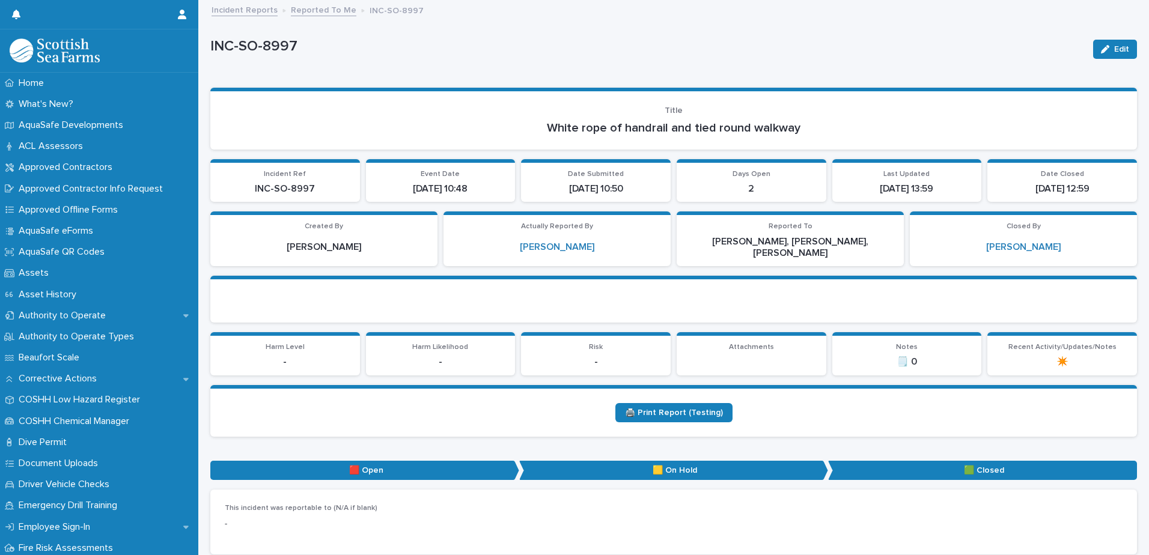
click at [334, 10] on link "Reported To Me" at bounding box center [323, 9] width 65 height 14
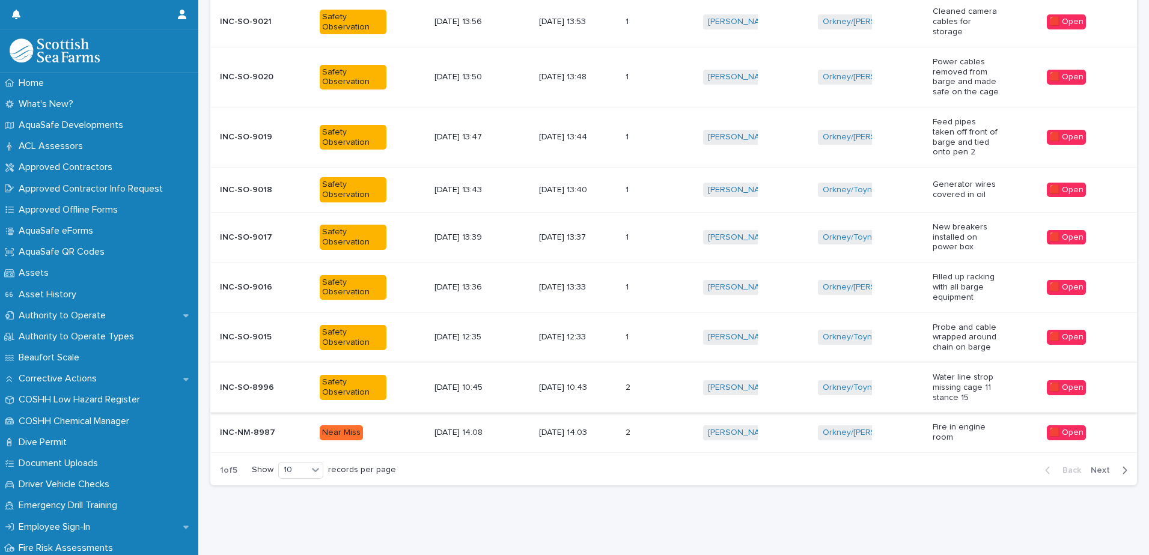
scroll to position [234, 0]
click at [312, 464] on icon at bounding box center [315, 470] width 12 height 12
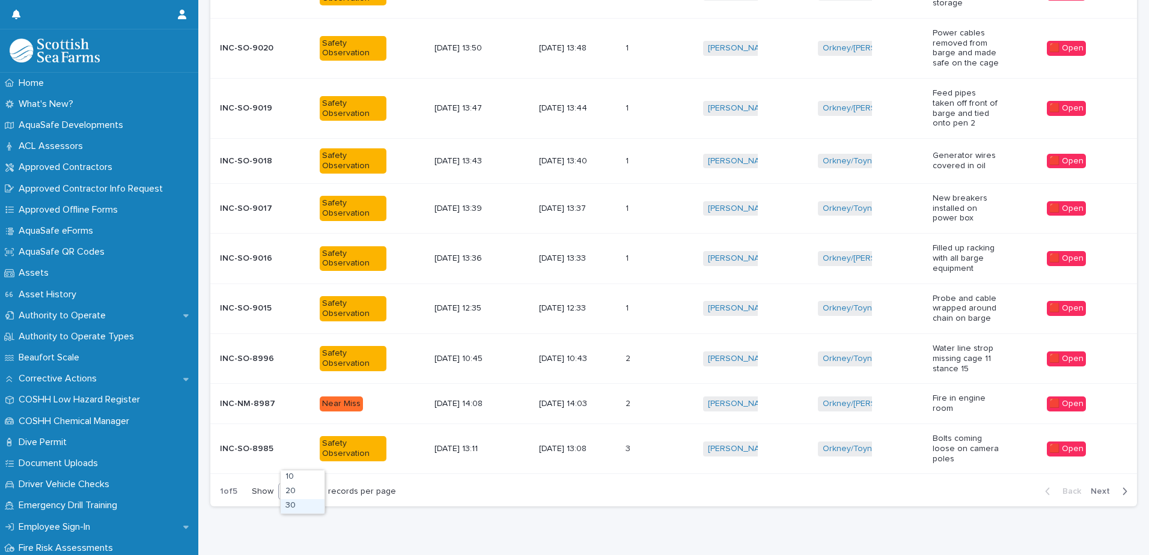
click at [305, 505] on div "30" at bounding box center [303, 506] width 44 height 14
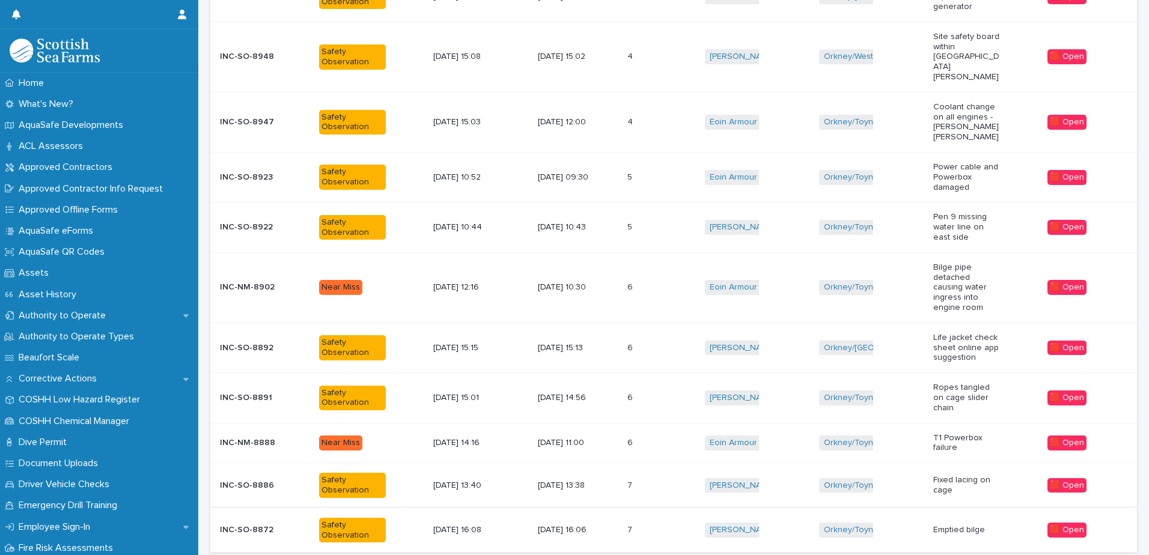
scroll to position [1215, 0]
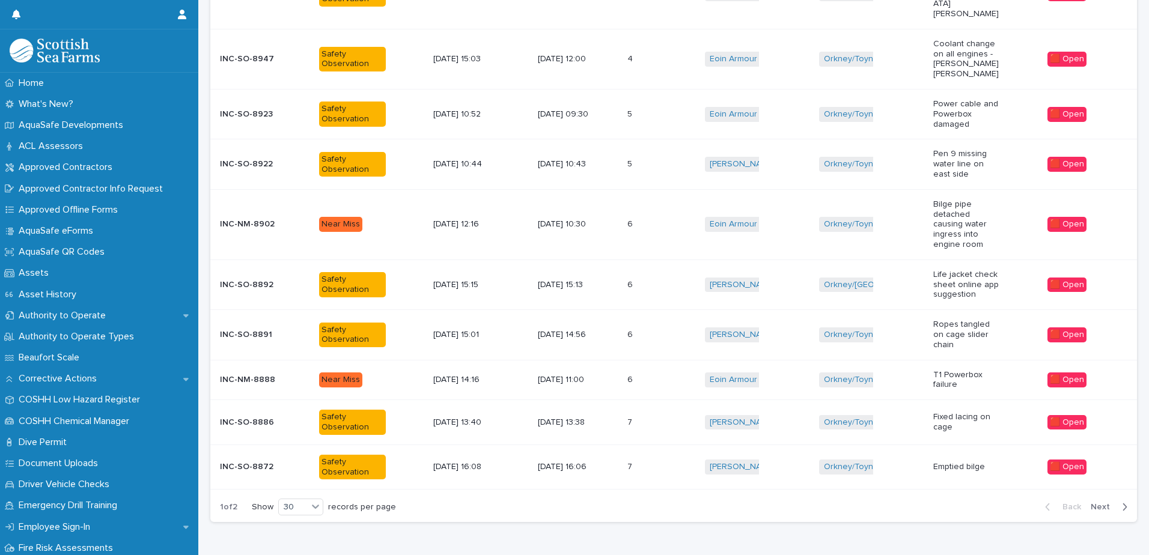
click at [602, 413] on div "[DATE] 13:38" at bounding box center [578, 423] width 80 height 20
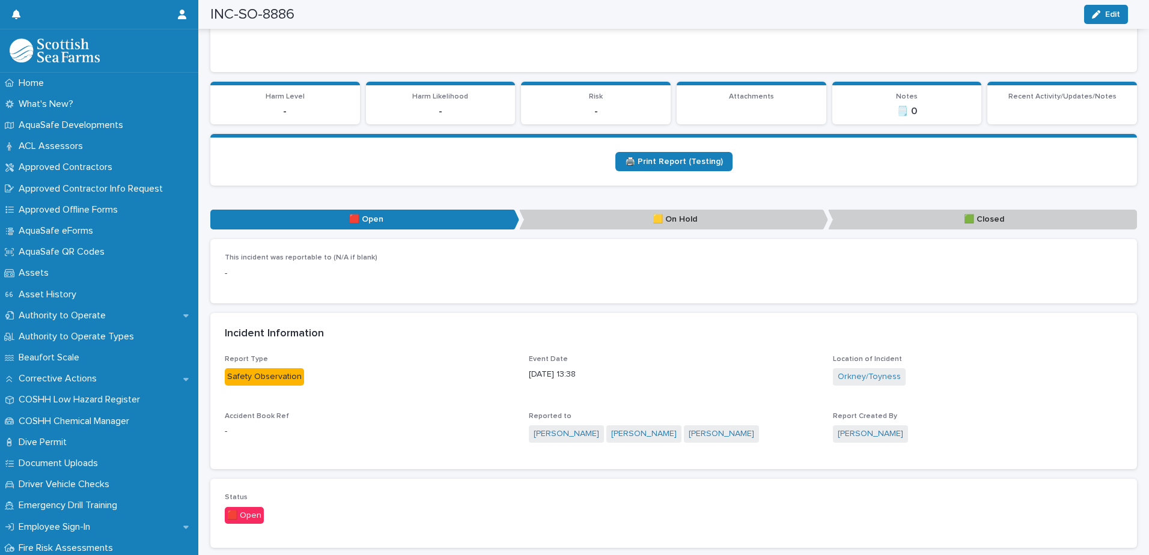
scroll to position [120, 0]
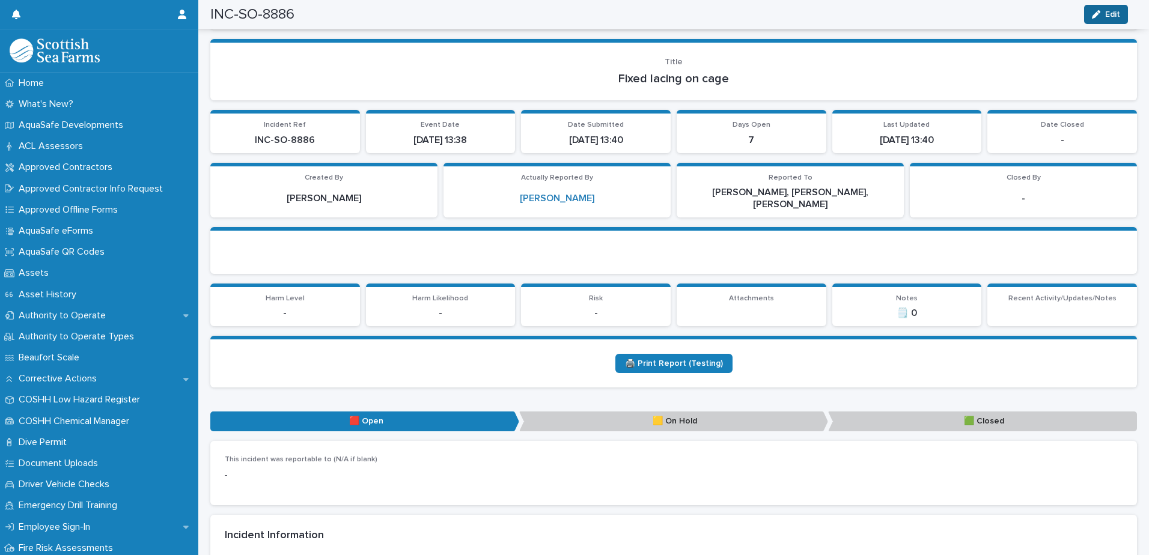
click at [1106, 11] on span "Edit" at bounding box center [1112, 14] width 15 height 8
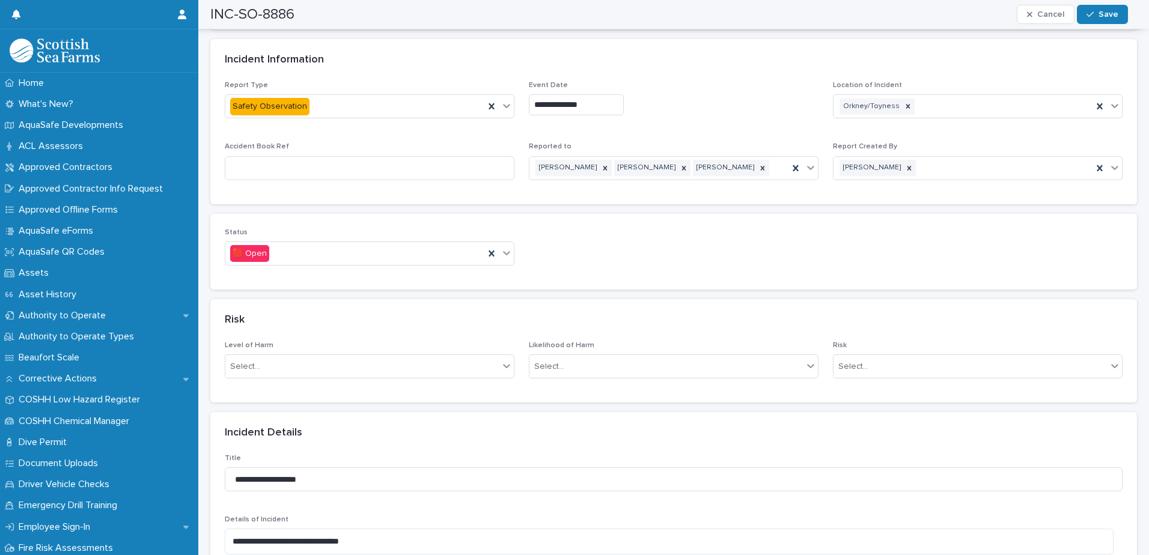
scroll to position [601, 0]
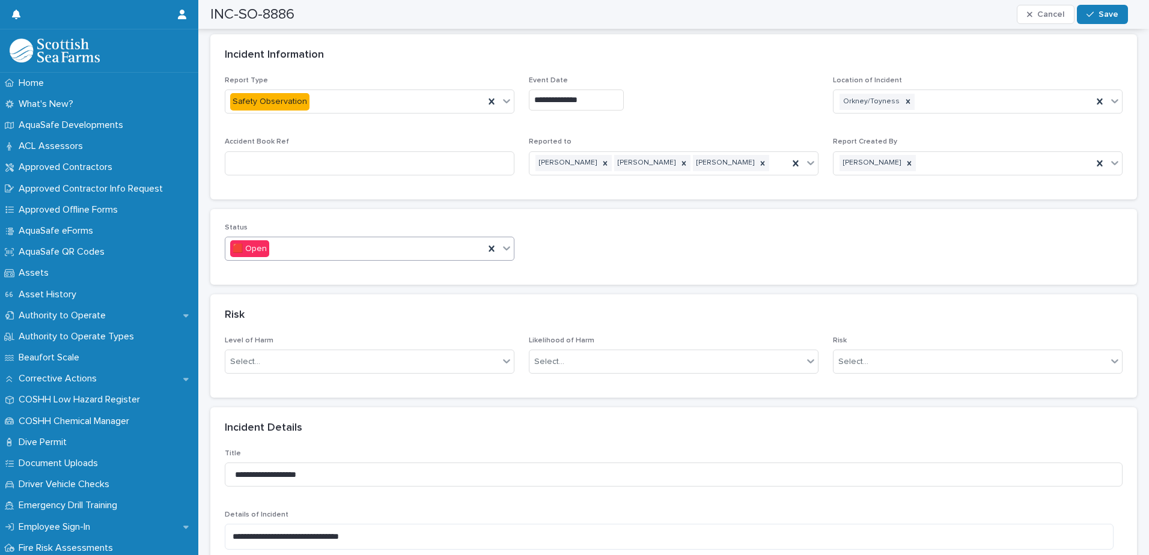
click at [500, 242] on icon at bounding box center [506, 248] width 12 height 12
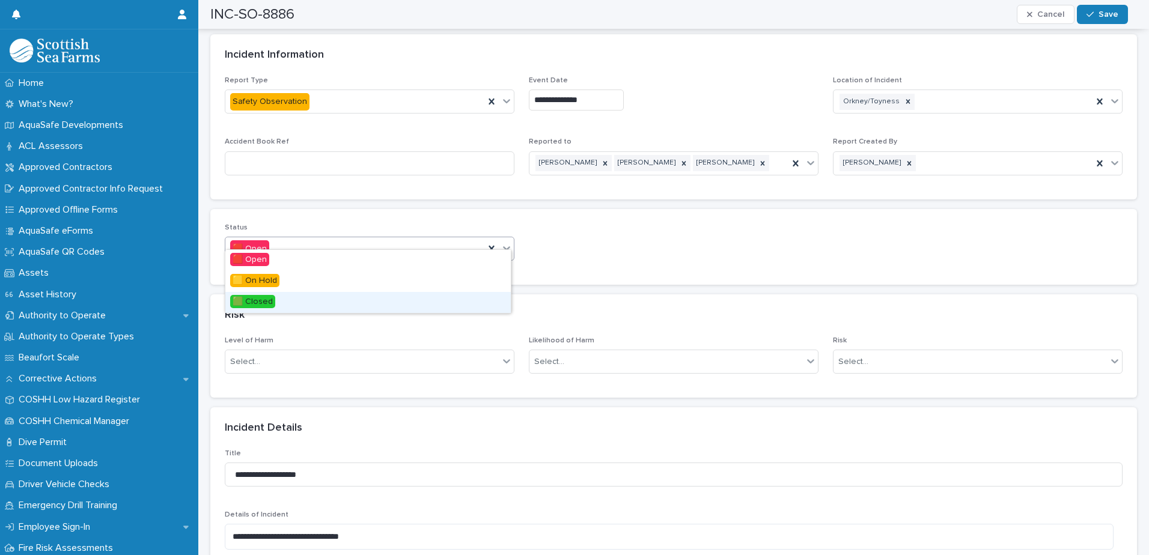
click at [288, 296] on div "🟩 Closed" at bounding box center [367, 302] width 285 height 21
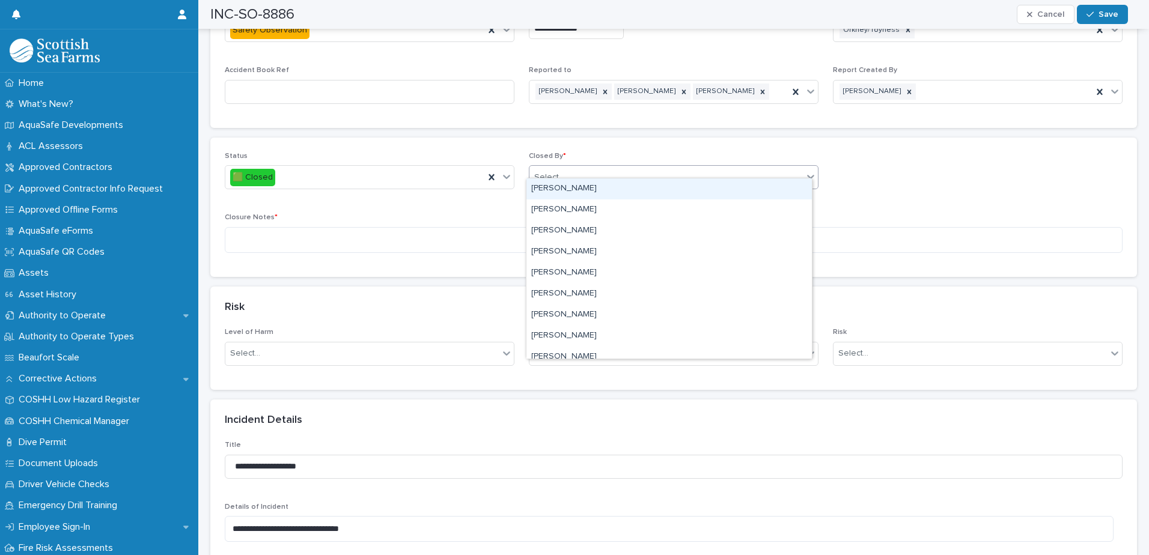
click at [676, 169] on div "Select..." at bounding box center [665, 178] width 273 height 20
type input "****"
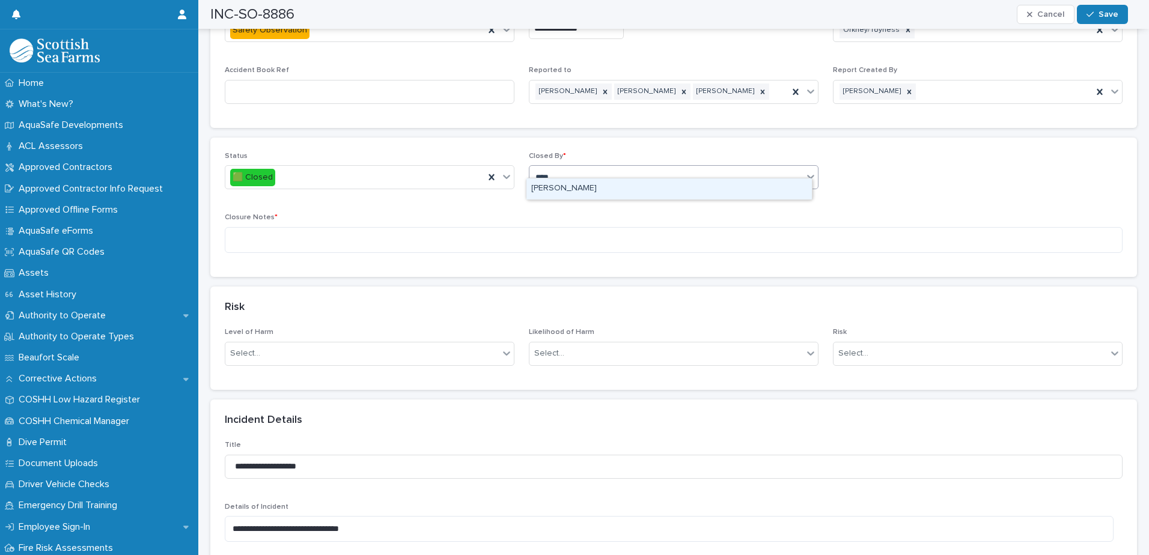
click at [574, 191] on div "[PERSON_NAME]" at bounding box center [668, 188] width 285 height 21
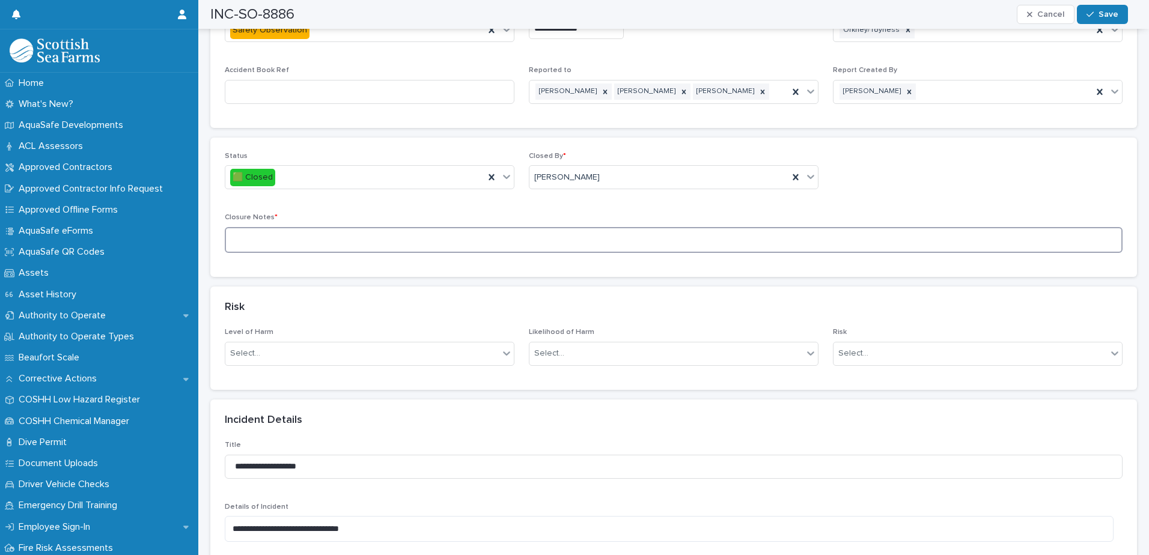
click at [481, 231] on textarea at bounding box center [674, 240] width 898 height 26
paste textarea "**********"
type textarea "**********"
click at [1087, 16] on icon "button" at bounding box center [1089, 14] width 7 height 8
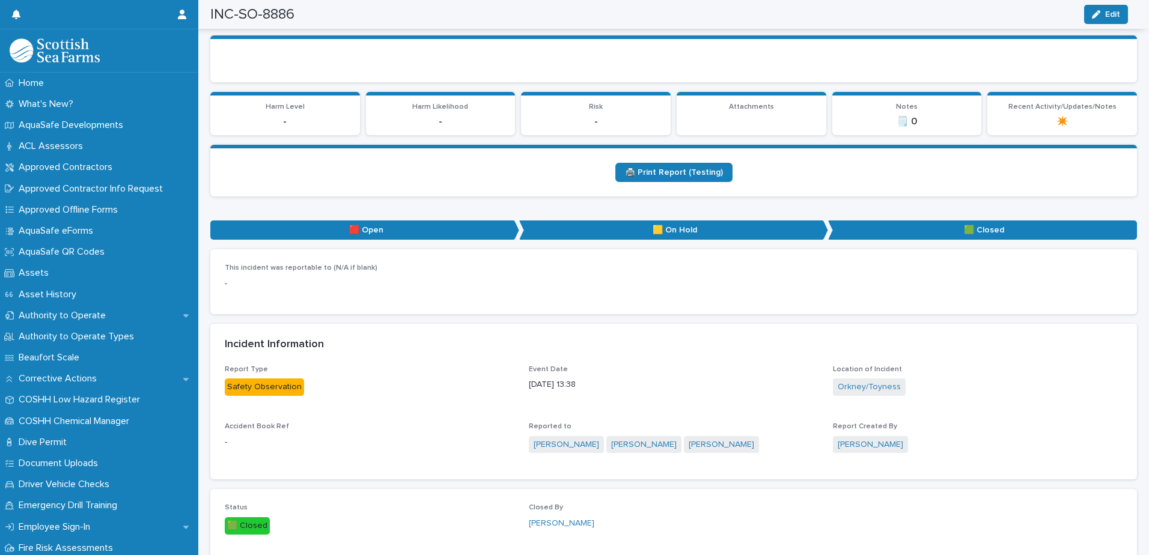
scroll to position [0, 0]
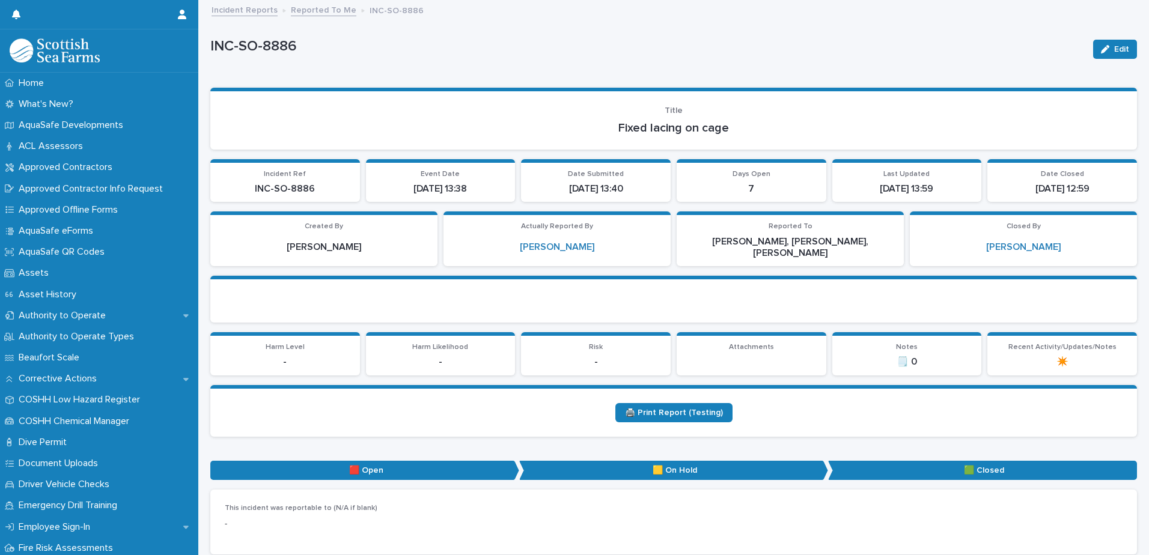
click at [316, 11] on link "Reported To Me" at bounding box center [323, 9] width 65 height 14
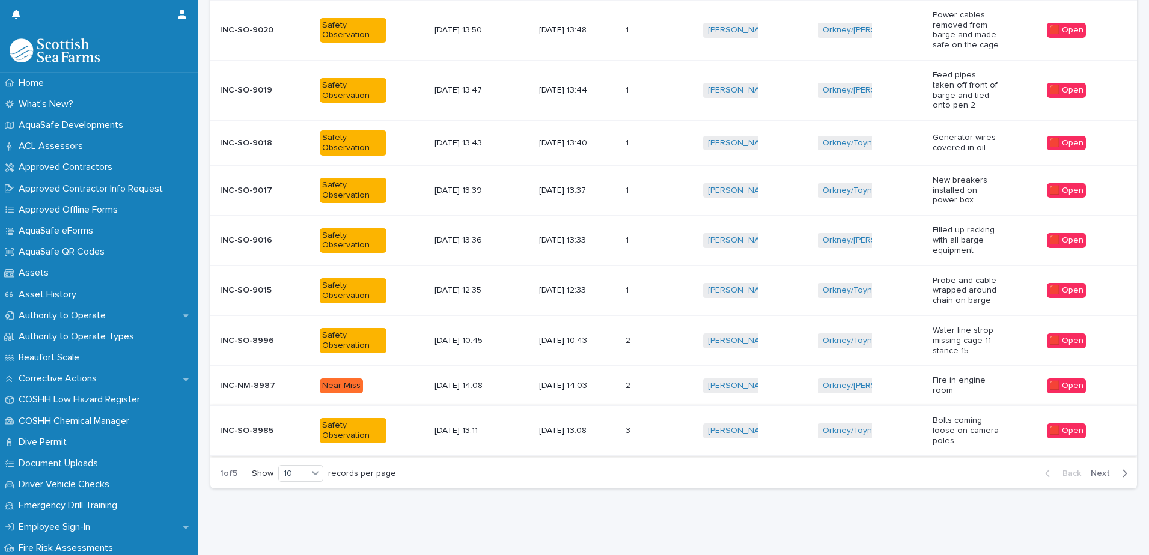
scroll to position [285, 0]
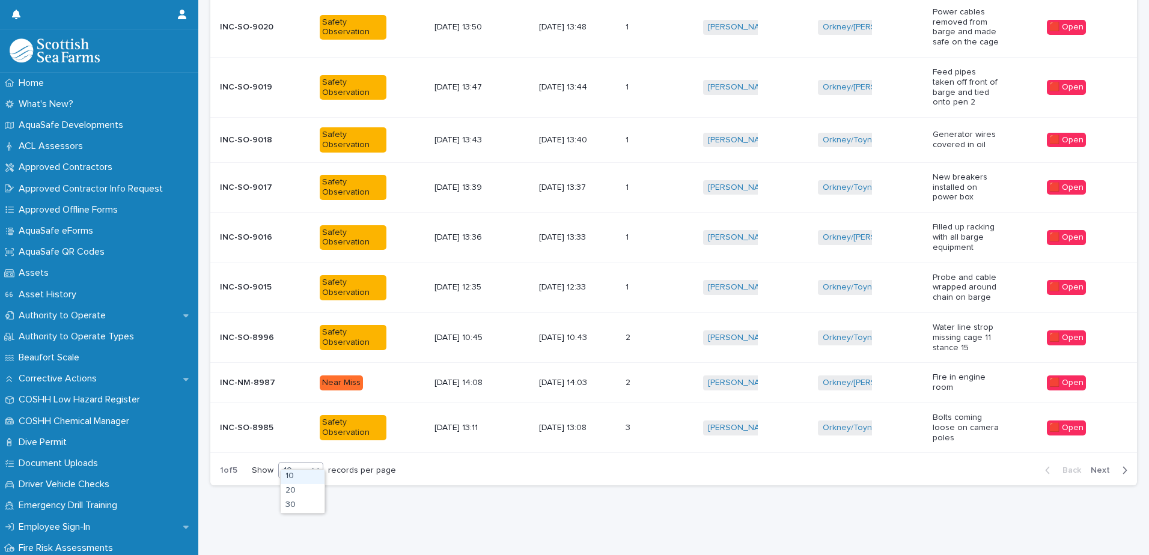
click at [316, 466] on icon at bounding box center [315, 470] width 12 height 12
click at [304, 502] on div "30" at bounding box center [303, 506] width 44 height 14
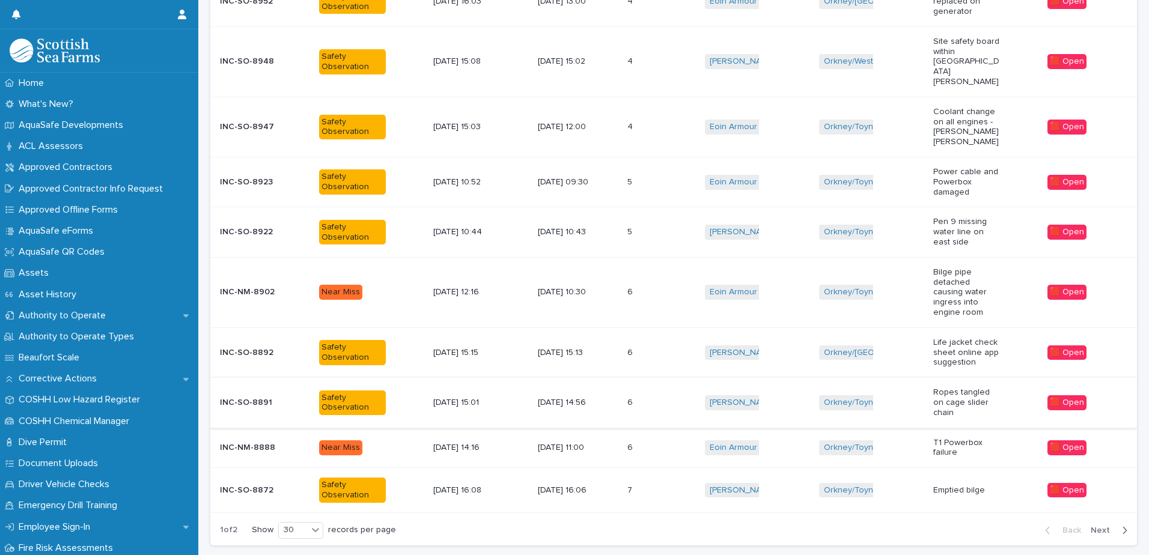
scroll to position [1148, 0]
click at [613, 392] on div "[DATE] 14:56" at bounding box center [578, 402] width 80 height 20
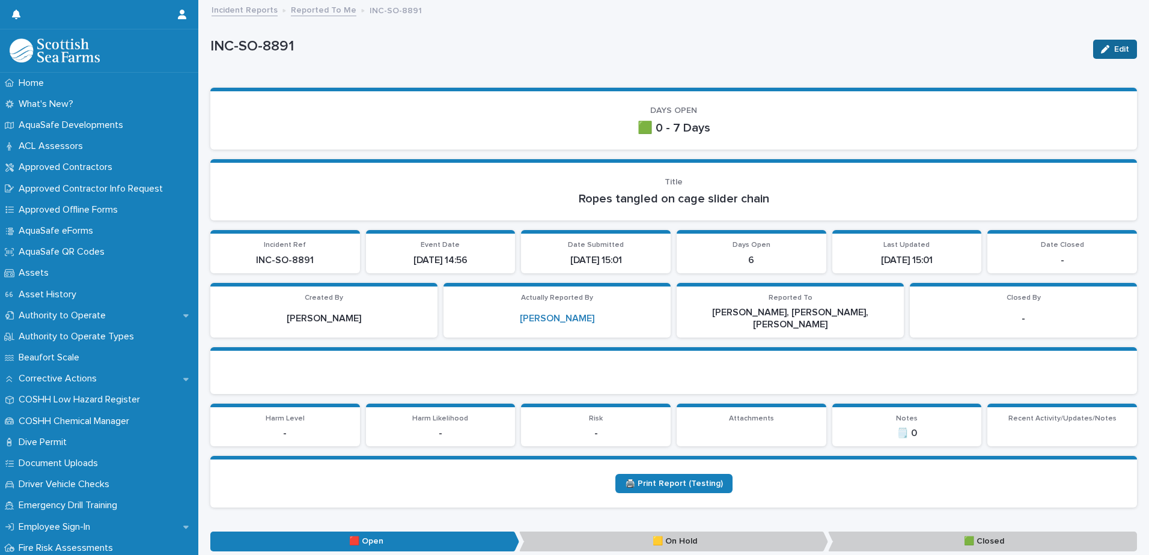
click at [1101, 49] on div "button" at bounding box center [1107, 49] width 13 height 8
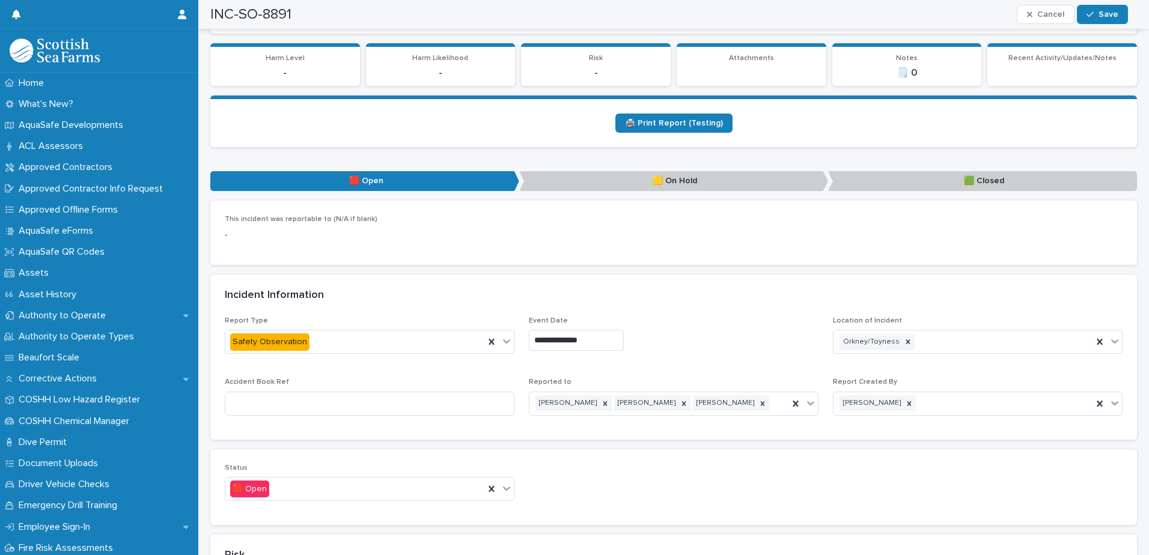
scroll to position [481, 0]
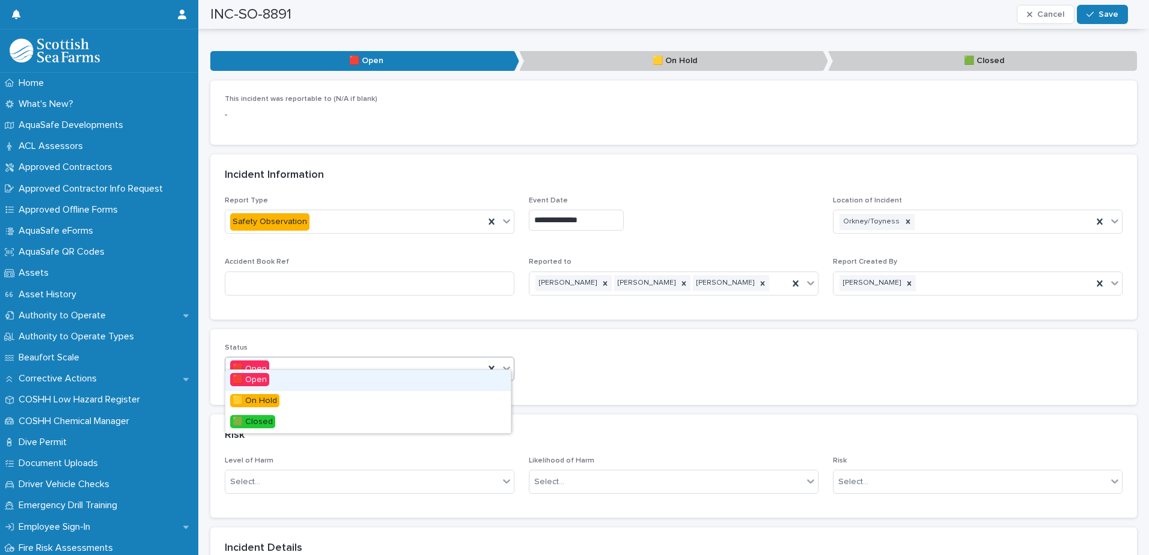
click at [508, 362] on icon at bounding box center [506, 368] width 12 height 12
click at [263, 422] on span "🟩 Closed" at bounding box center [252, 421] width 45 height 13
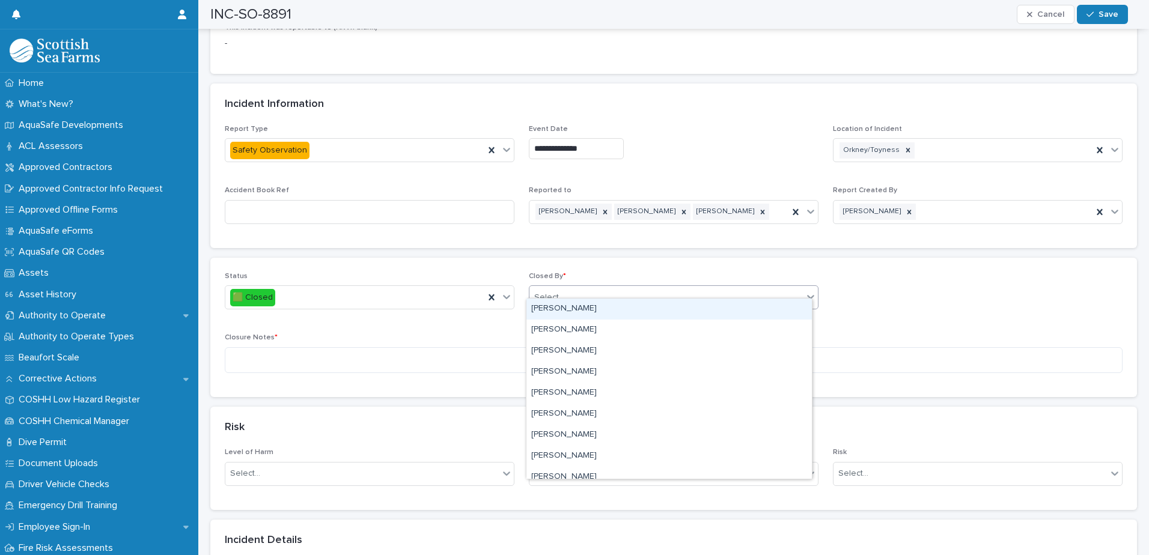
click at [588, 288] on div "Select..." at bounding box center [665, 298] width 273 height 20
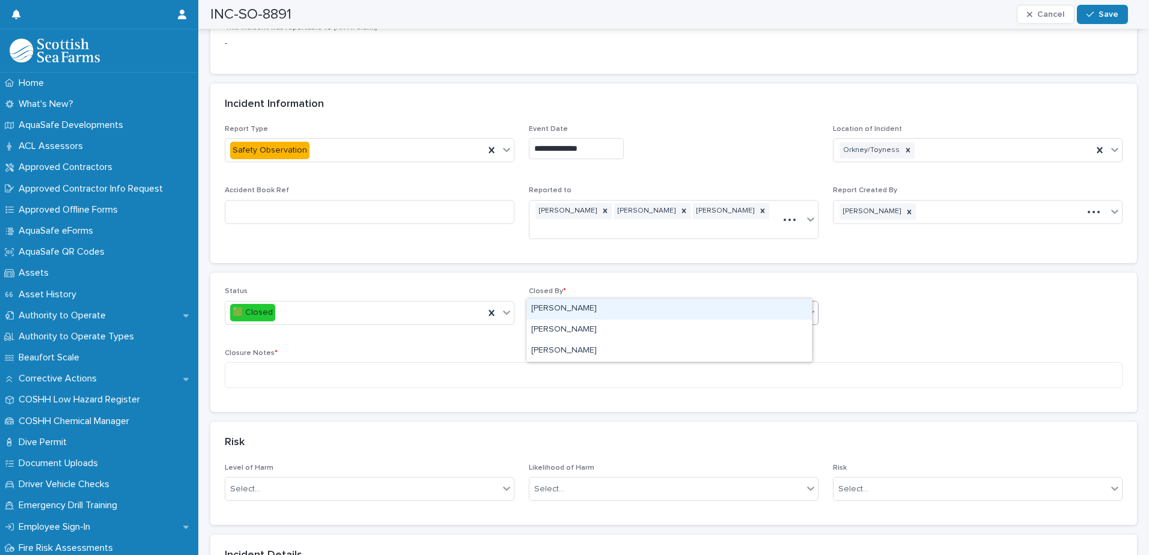
type input "****"
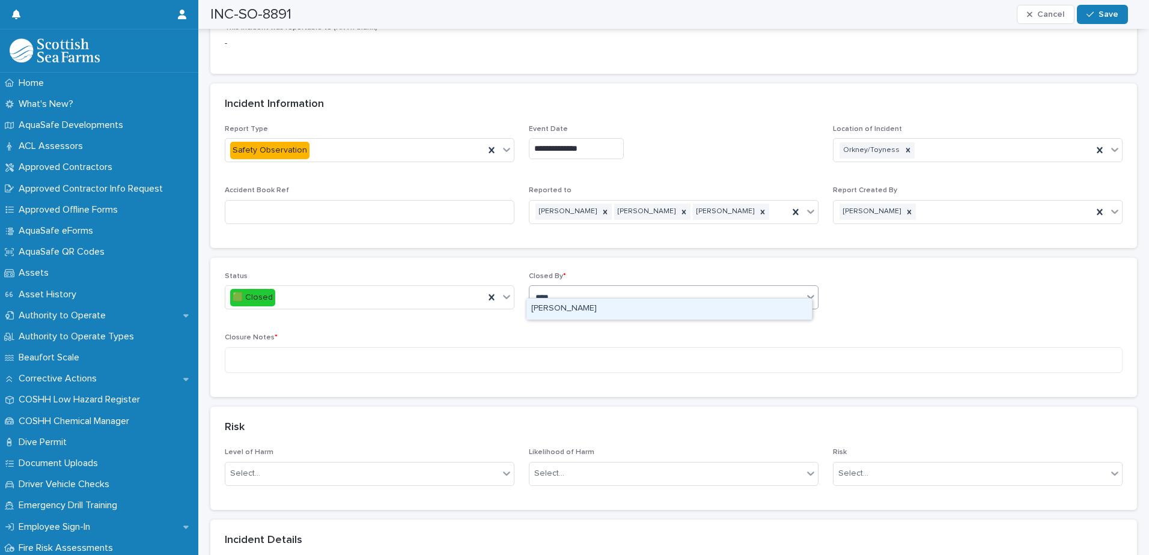
click at [575, 307] on div "[PERSON_NAME]" at bounding box center [668, 309] width 285 height 21
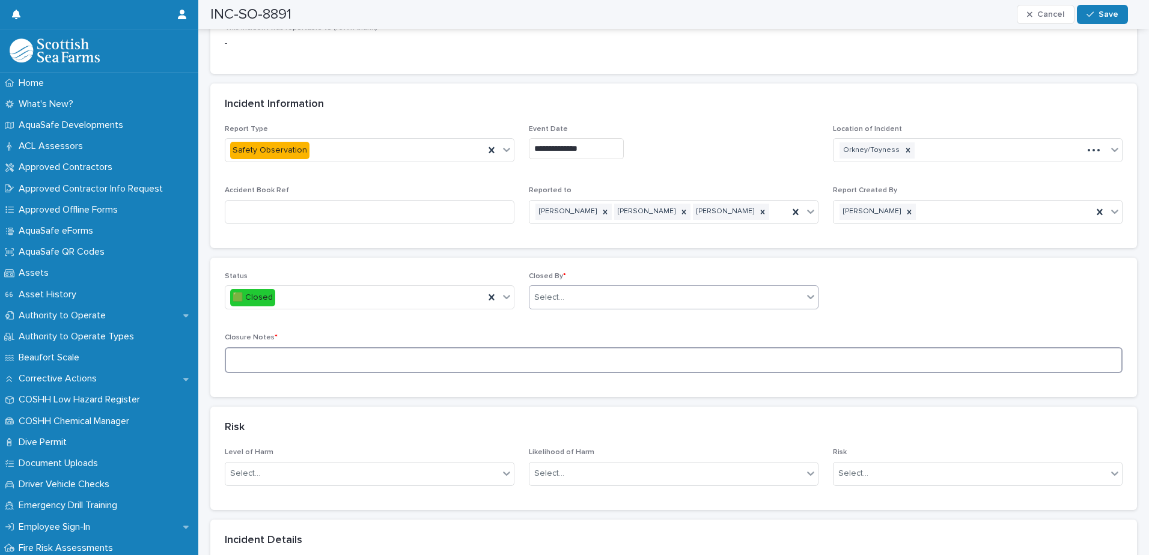
click at [465, 349] on textarea at bounding box center [674, 360] width 898 height 26
paste textarea "**********"
type textarea "**********"
click at [1095, 19] on button "Save" at bounding box center [1102, 14] width 51 height 19
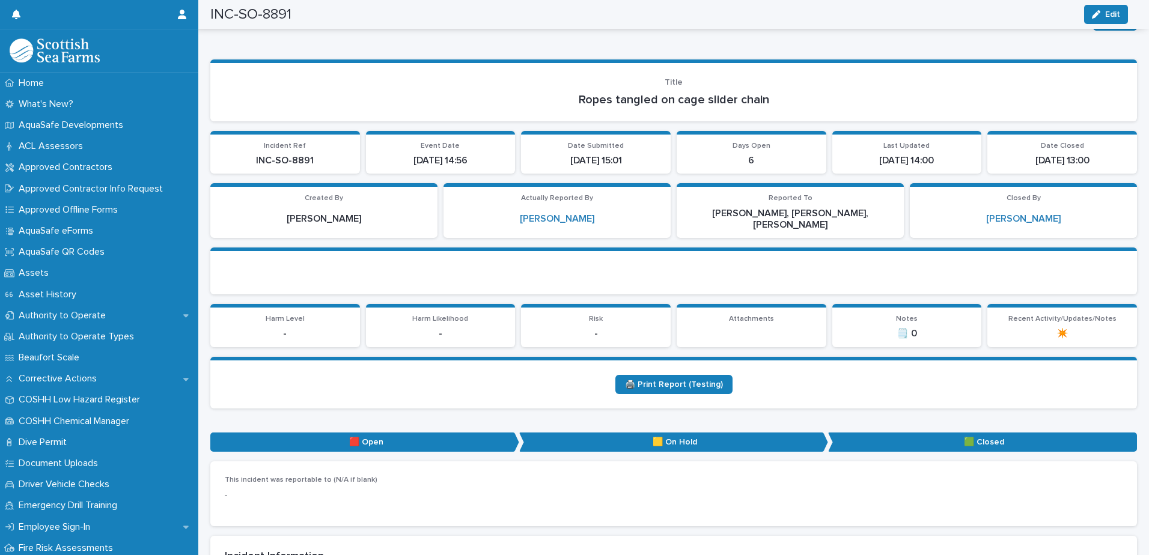
scroll to position [0, 0]
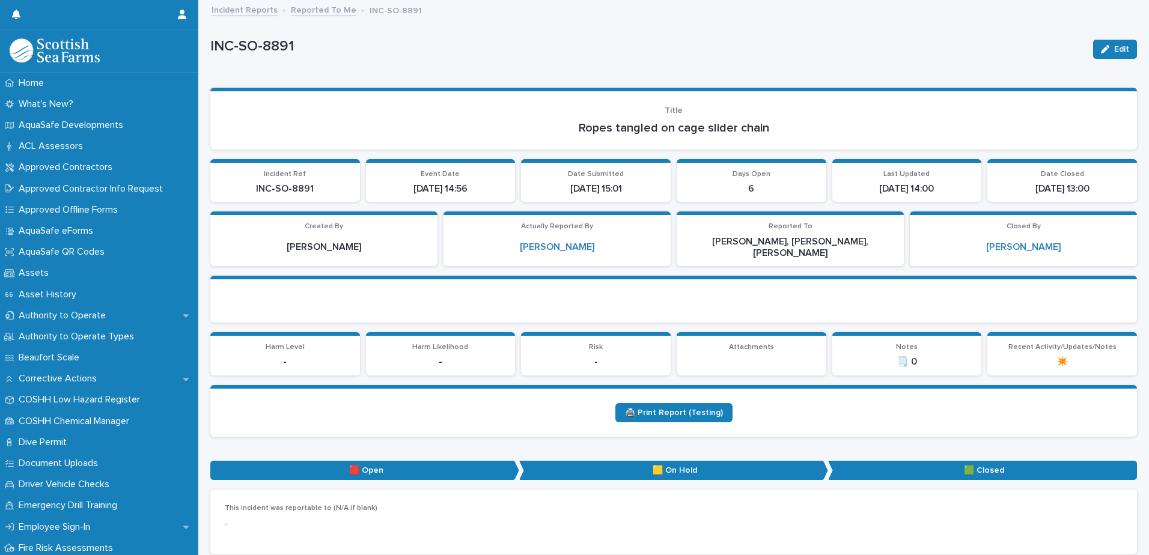
click at [325, 7] on link "Reported To Me" at bounding box center [323, 9] width 65 height 14
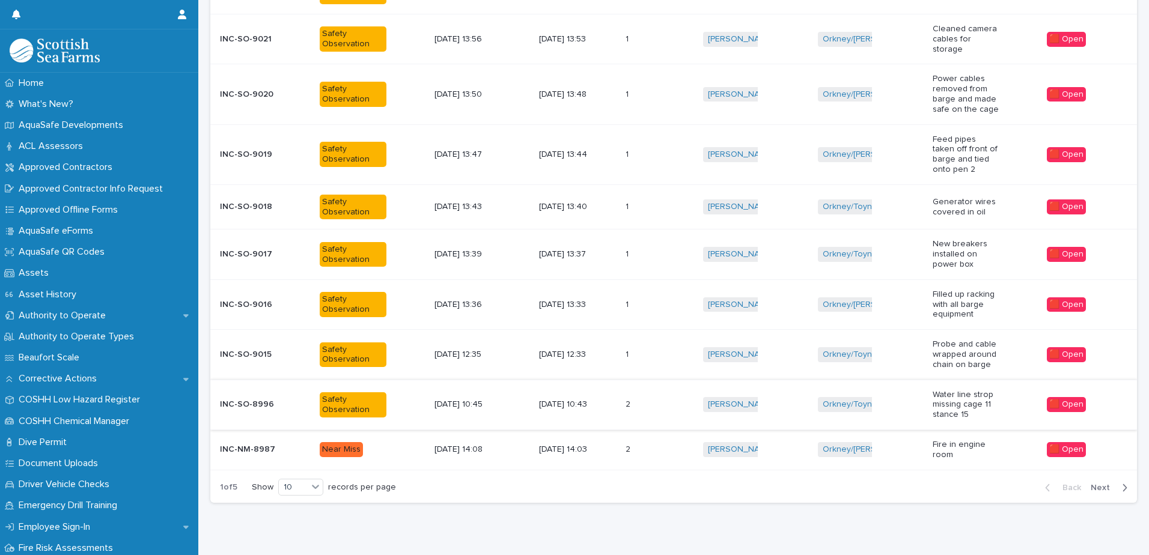
scroll to position [279, 0]
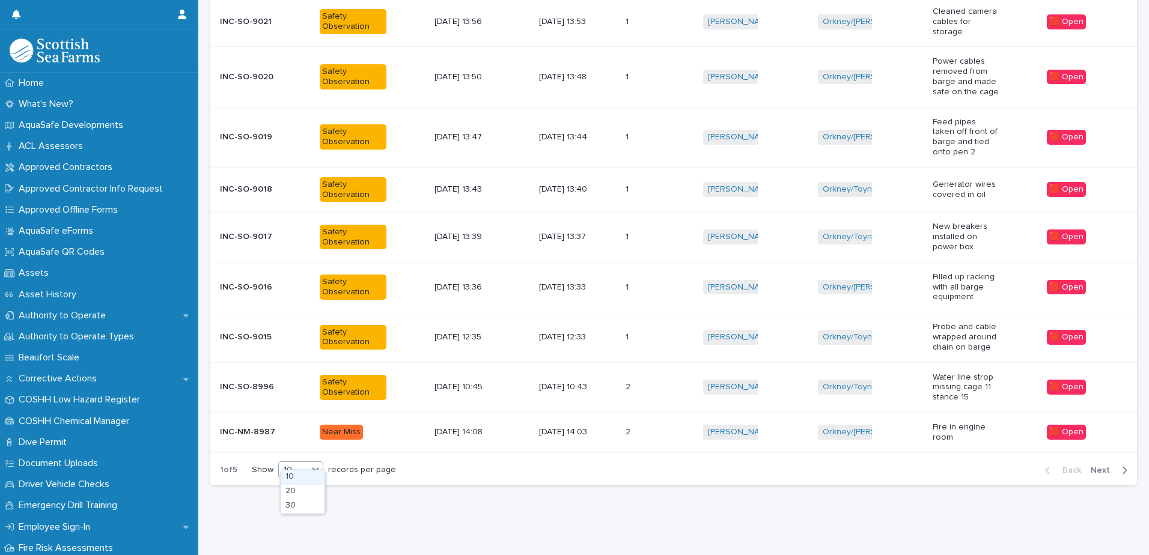
click at [314, 463] on icon at bounding box center [315, 469] width 12 height 12
click at [300, 509] on div "30" at bounding box center [303, 506] width 44 height 14
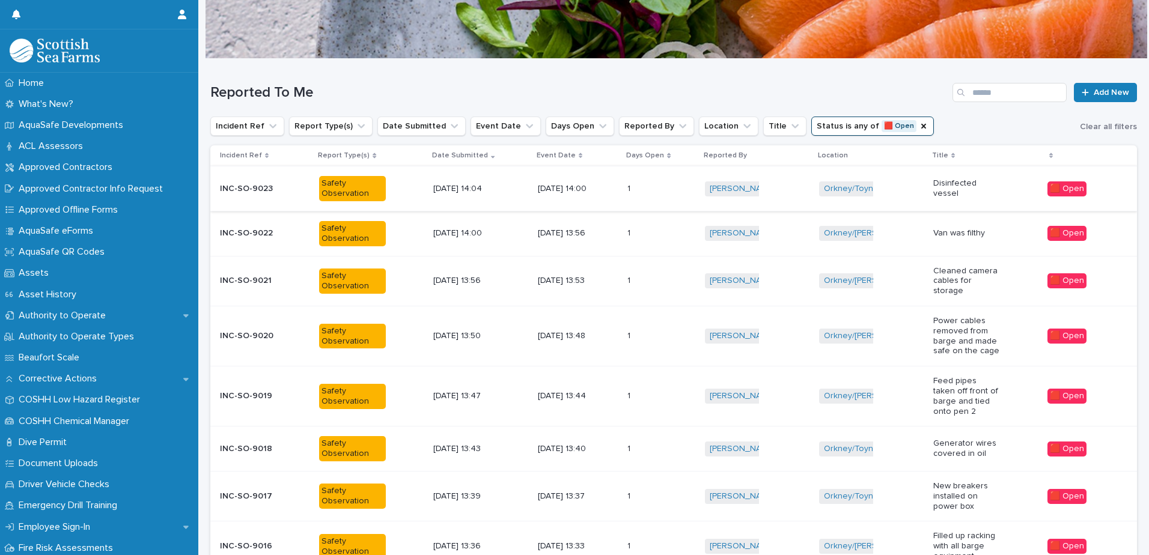
scroll to position [0, 0]
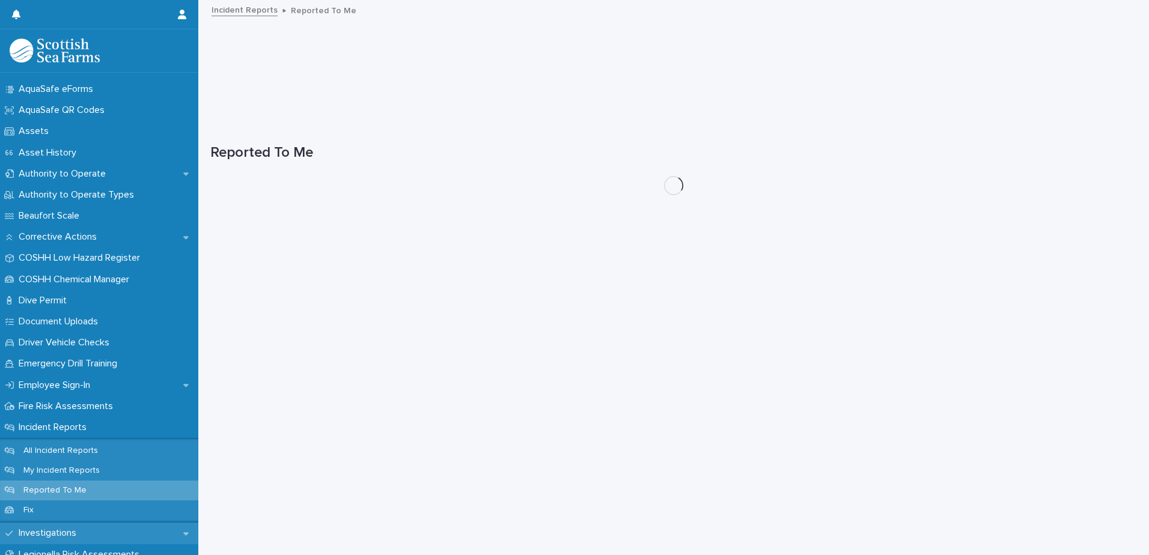
scroll to position [300, 0]
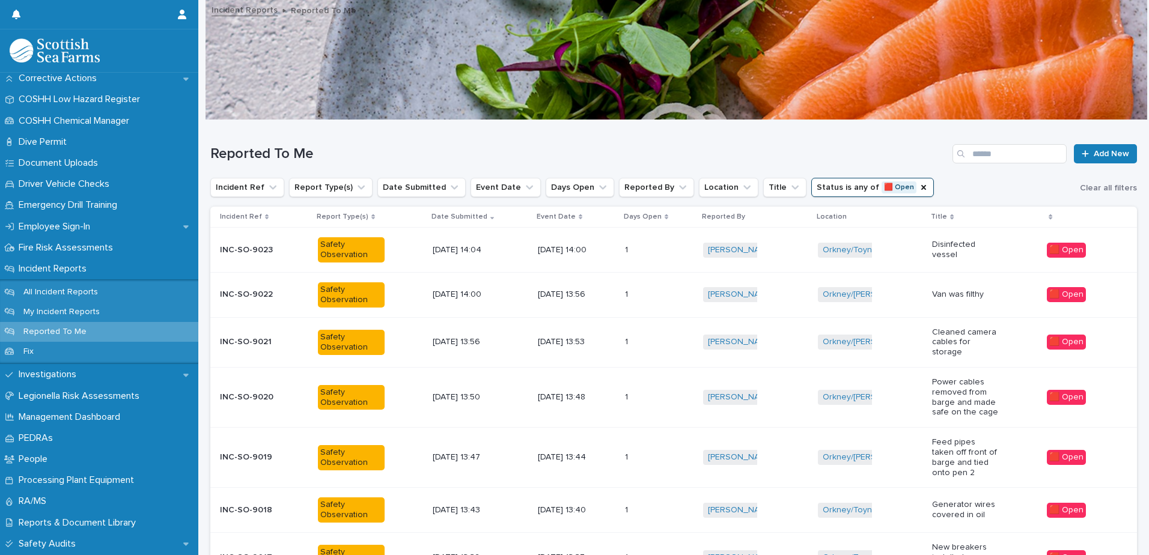
click at [86, 332] on p "Reported To Me" at bounding box center [55, 332] width 82 height 10
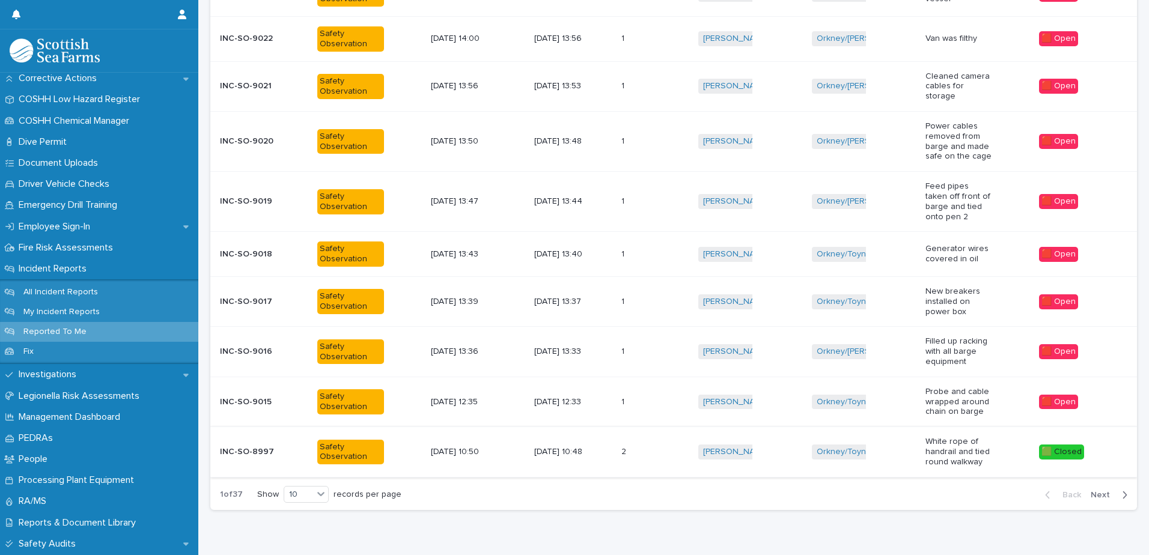
scroll to position [284, 0]
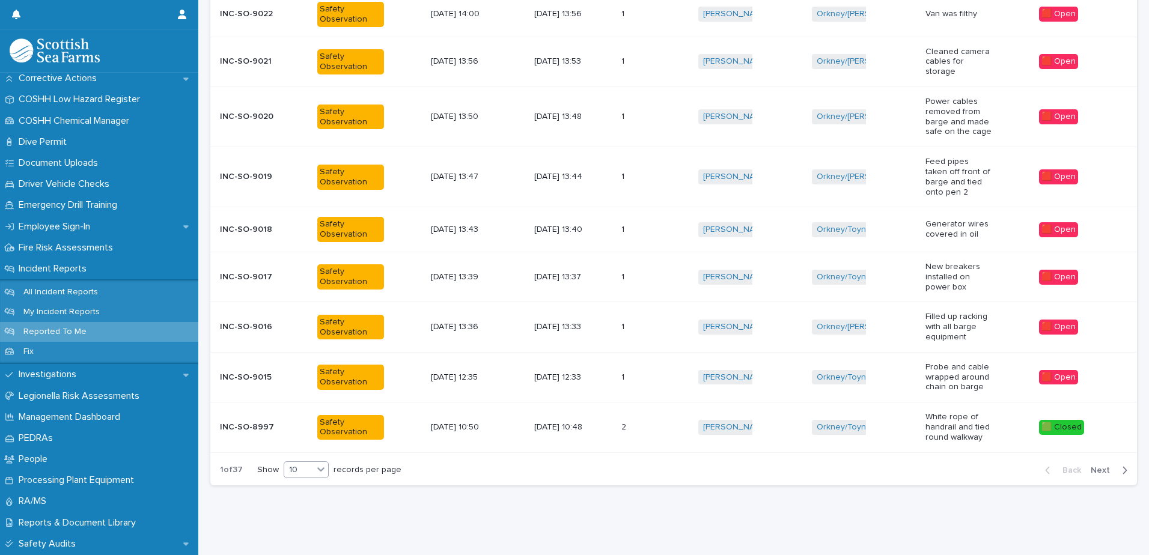
click at [325, 467] on div at bounding box center [321, 469] width 14 height 14
click at [303, 508] on div "30" at bounding box center [307, 506] width 44 height 14
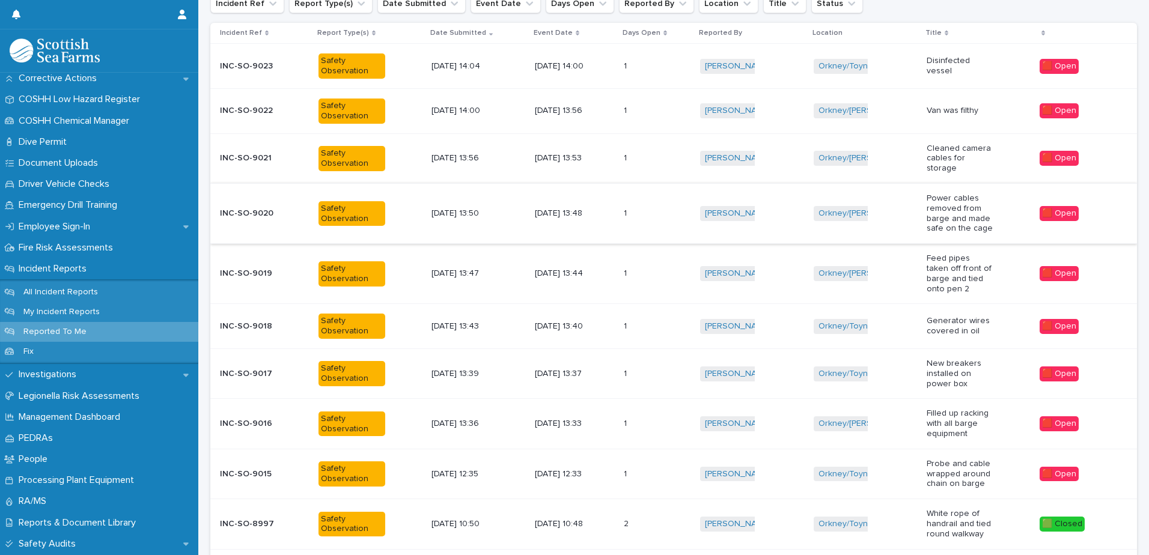
scroll to position [0, 0]
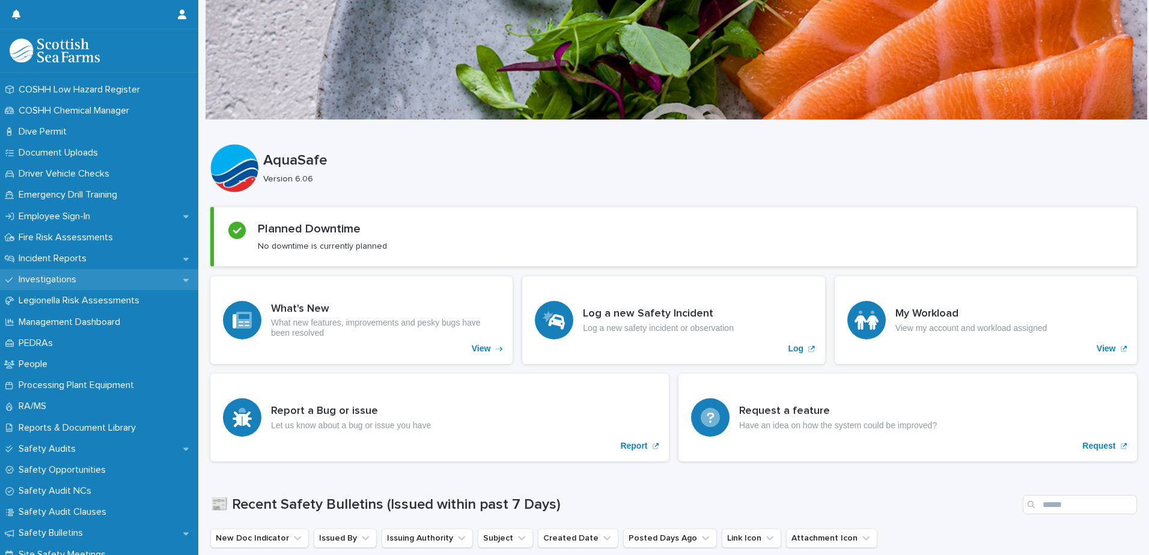
scroll to position [300, 0]
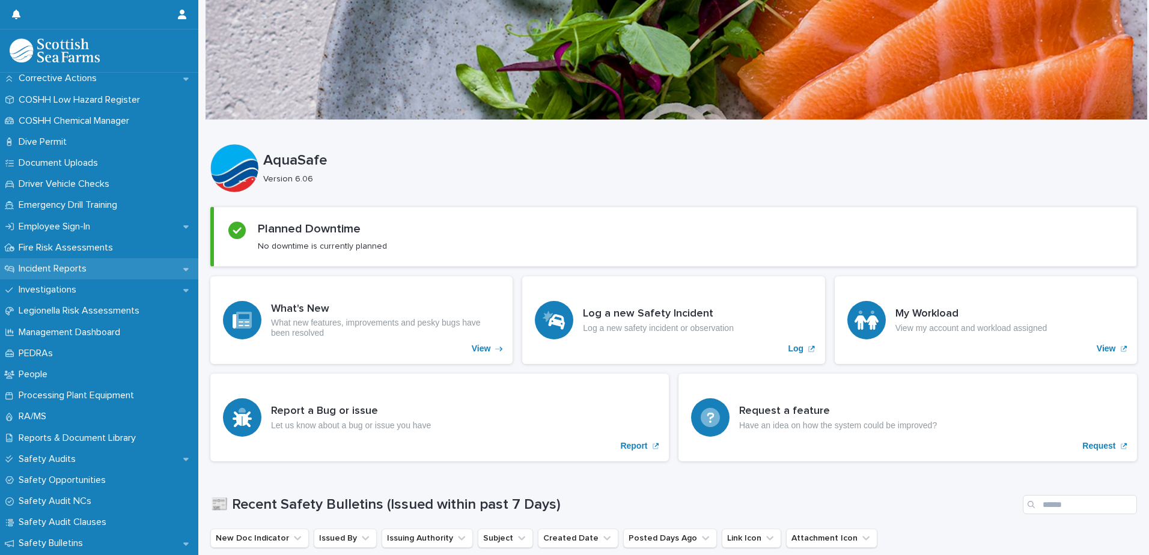
click at [183, 269] on icon at bounding box center [185, 269] width 5 height 8
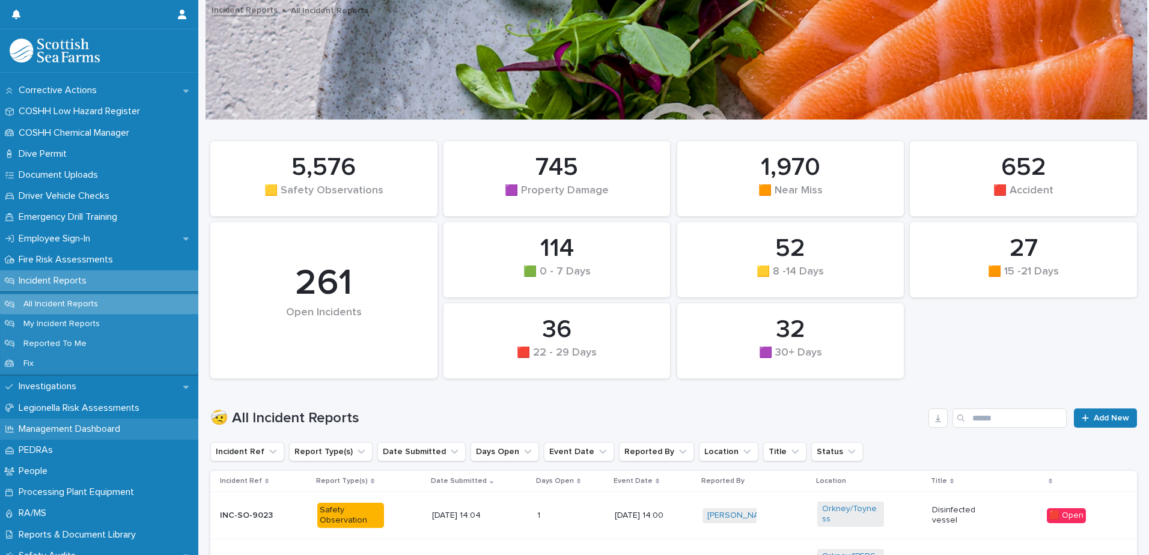
scroll to position [300, 0]
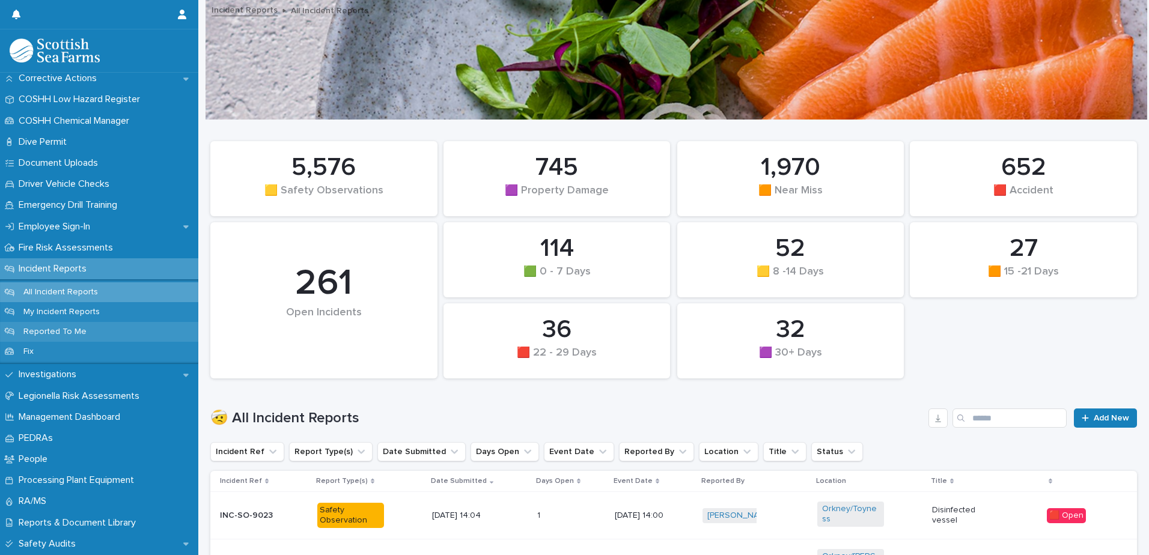
click at [82, 327] on p "Reported To Me" at bounding box center [55, 332] width 82 height 10
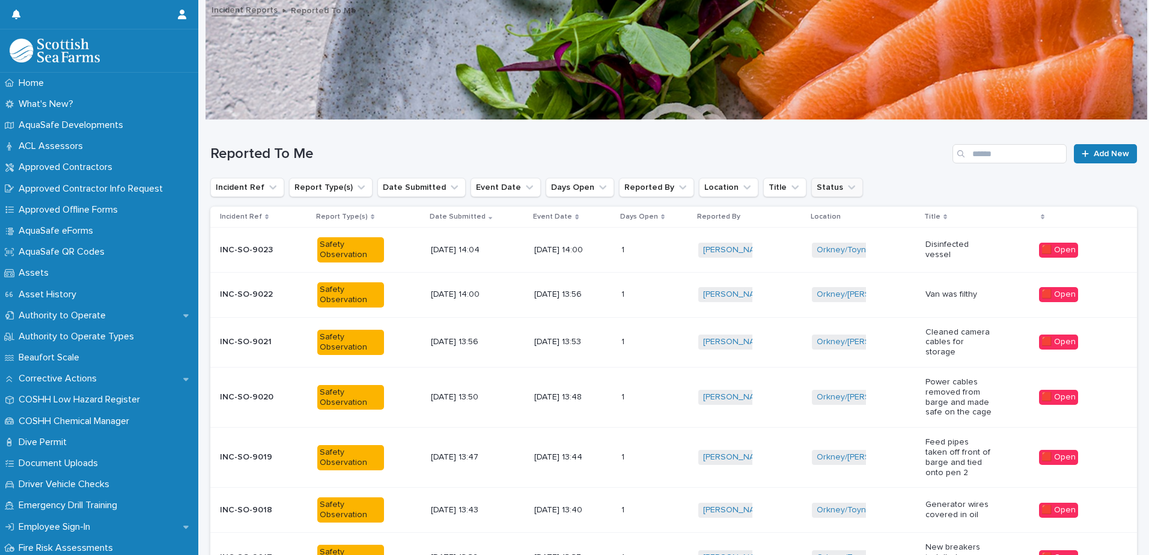
click at [848, 187] on icon "Status" at bounding box center [851, 188] width 7 height 4
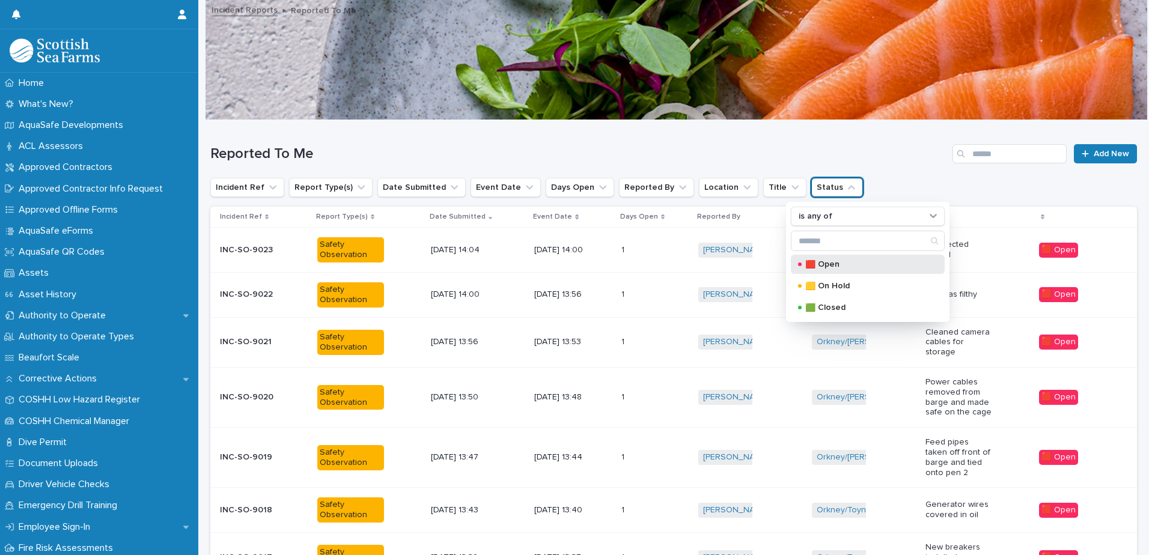
click at [831, 261] on p "🟥 Open" at bounding box center [865, 264] width 120 height 8
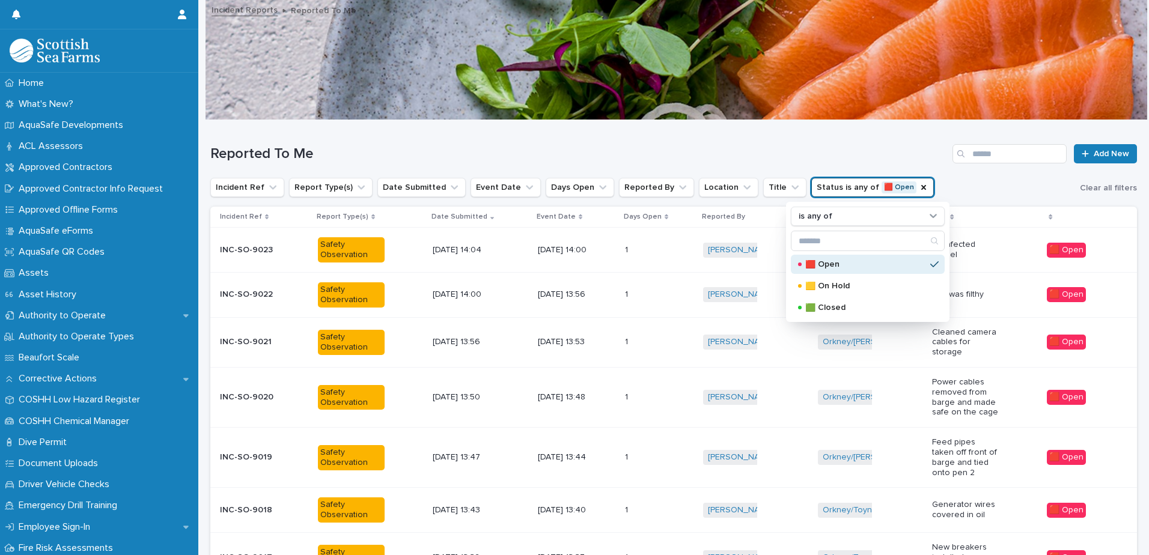
click at [994, 181] on div "Incident Ref Report Type(s) Date Submitted Event Date Days Open Reported By Loc…" at bounding box center [673, 187] width 926 height 19
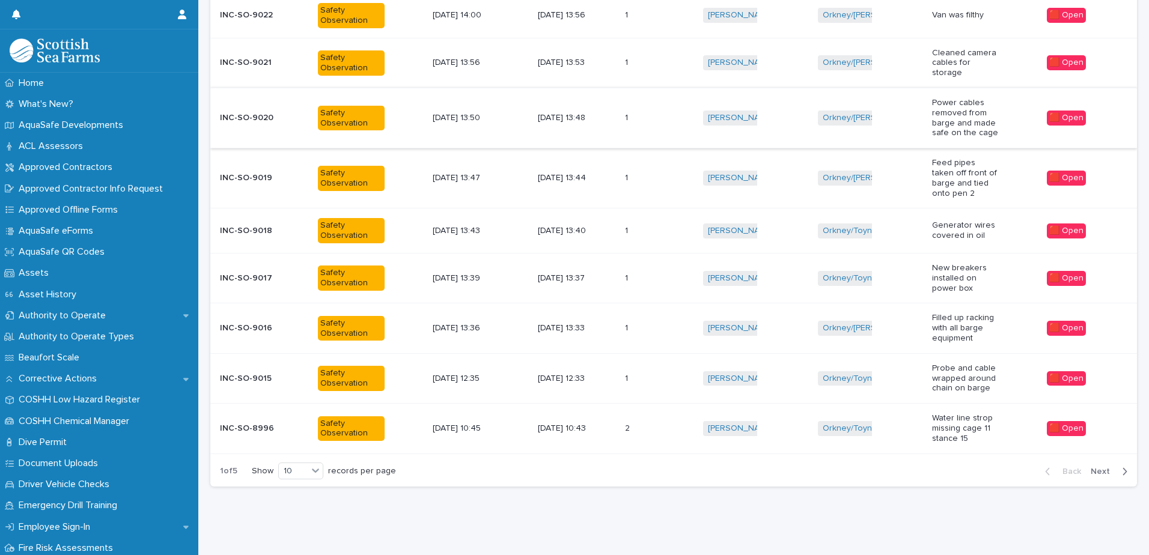
scroll to position [284, 0]
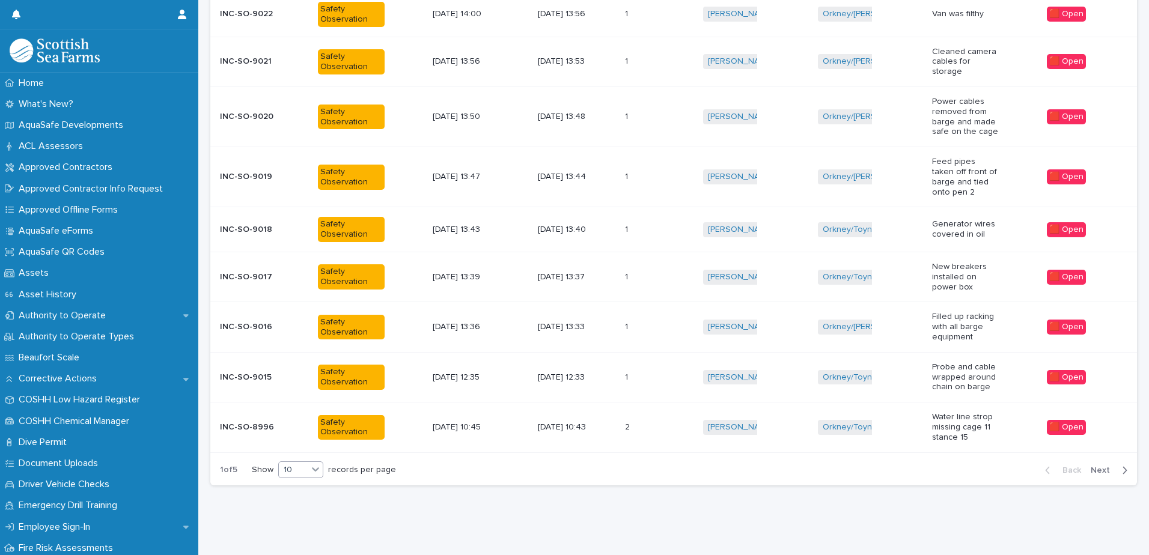
click at [319, 465] on icon at bounding box center [315, 469] width 12 height 12
click at [295, 504] on div "30" at bounding box center [303, 506] width 44 height 14
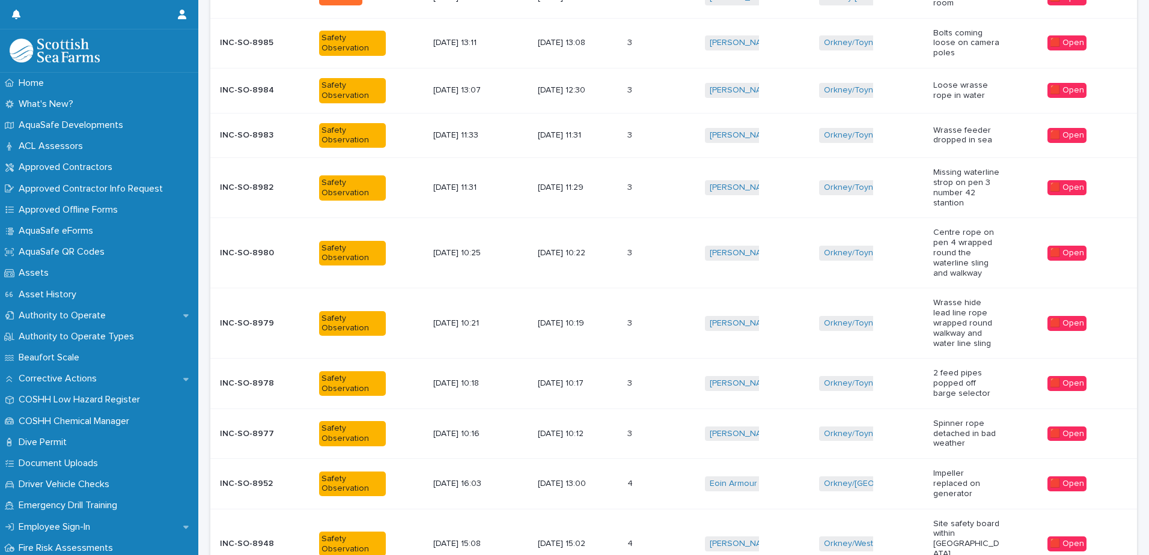
scroll to position [792, 0]
